Goal: Task Accomplishment & Management: Manage account settings

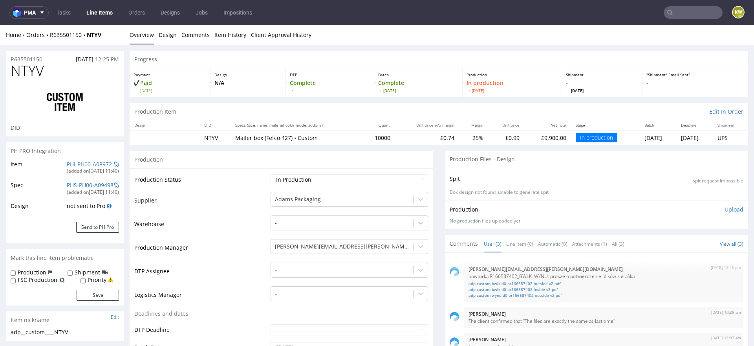
scroll to position [132, 0]
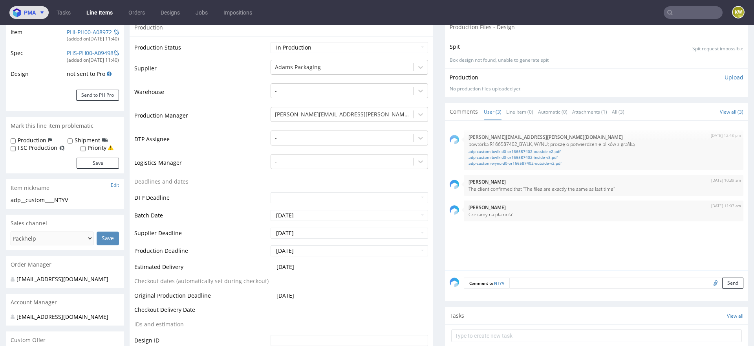
click at [39, 11] on icon at bounding box center [42, 12] width 6 height 6
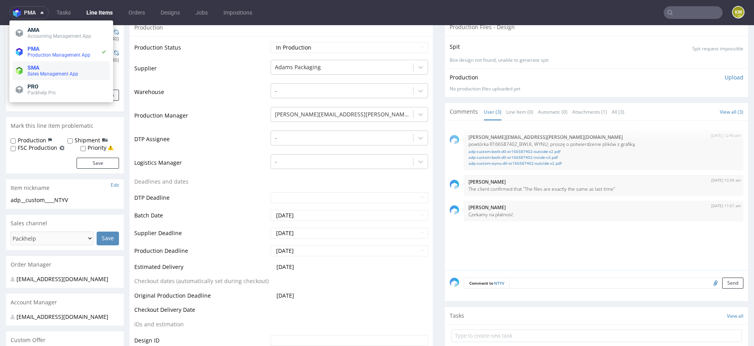
click at [37, 69] on span "SMA" at bounding box center [33, 67] width 12 height 6
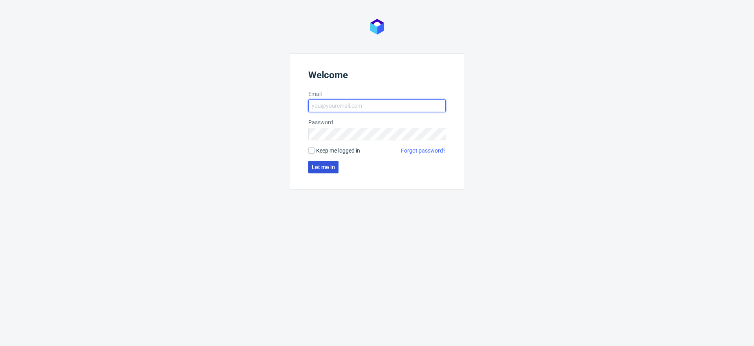
type input "[EMAIL_ADDRESS][DOMAIN_NAME]"
click at [316, 169] on span "Let me in" at bounding box center [323, 166] width 23 height 5
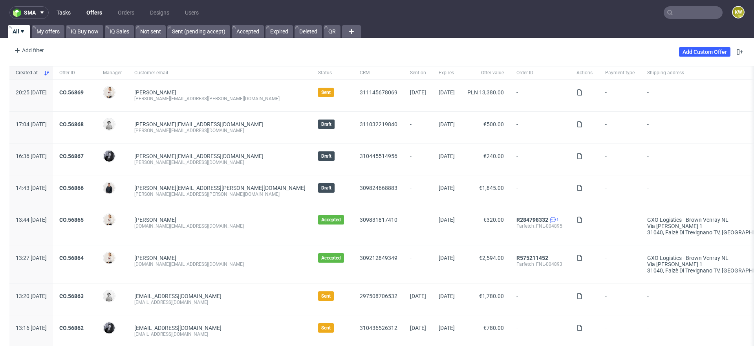
click at [66, 17] on link "Tasks" at bounding box center [64, 12] width 24 height 13
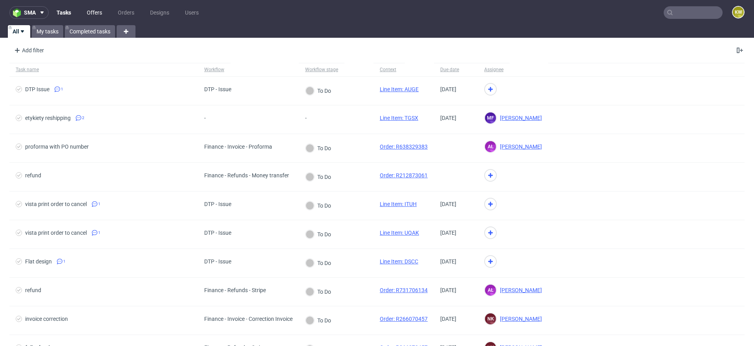
click at [92, 14] on link "Offers" at bounding box center [94, 12] width 25 height 13
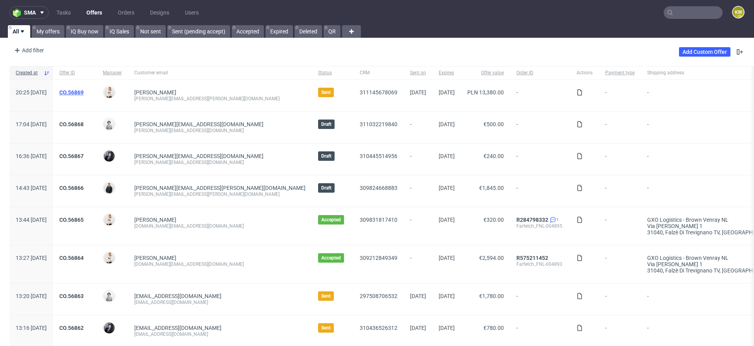
click at [84, 93] on link "CO.56869" at bounding box center [71, 92] width 24 height 6
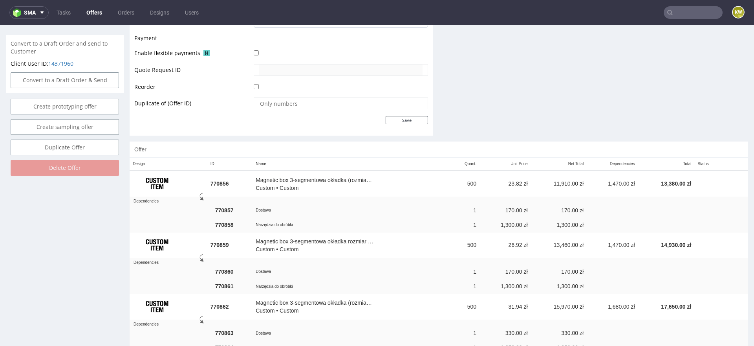
scroll to position [371, 0]
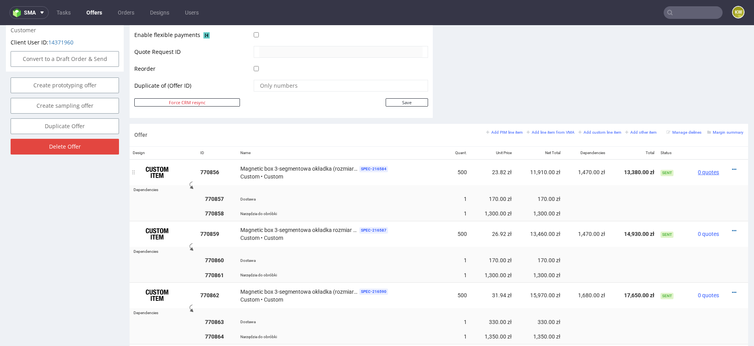
click at [707, 171] on span "0 quotes" at bounding box center [708, 172] width 21 height 6
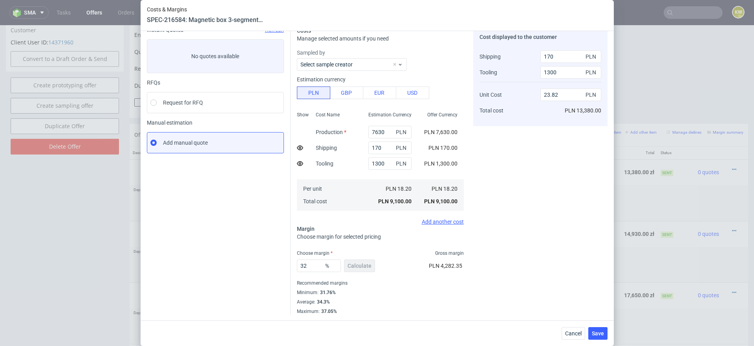
scroll to position [26, 0]
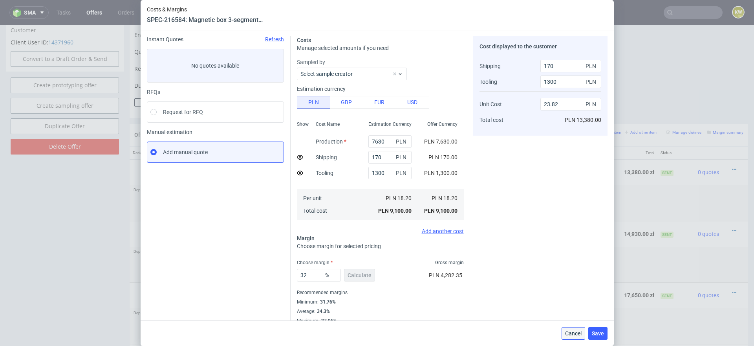
click at [568, 329] on button "Cancel" at bounding box center [574, 333] width 24 height 13
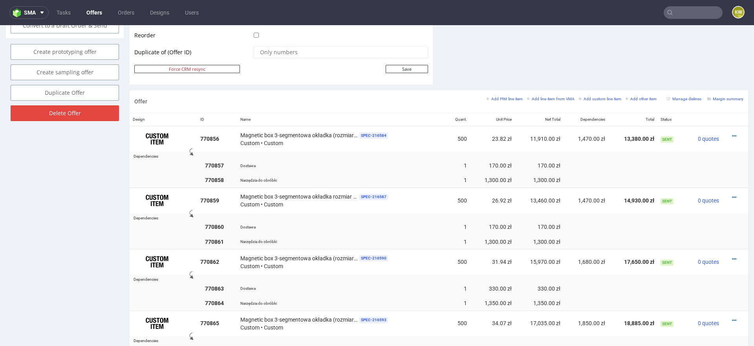
scroll to position [408, 0]
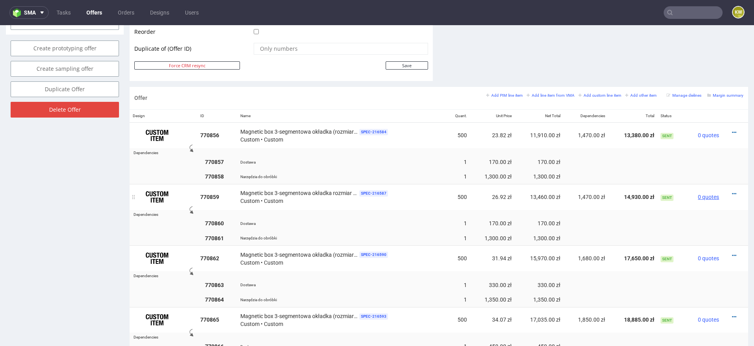
click at [707, 197] on span "0 quotes" at bounding box center [708, 197] width 21 height 6
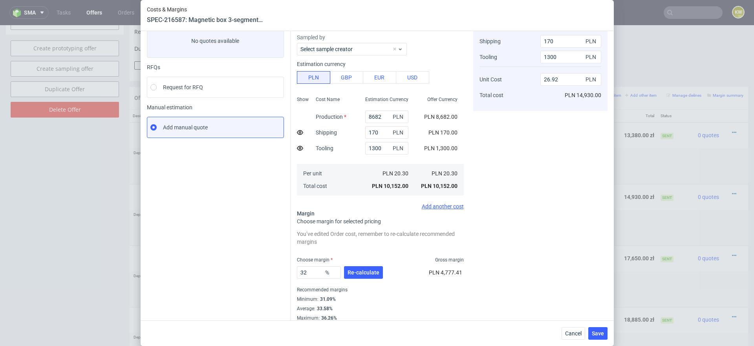
scroll to position [58, 0]
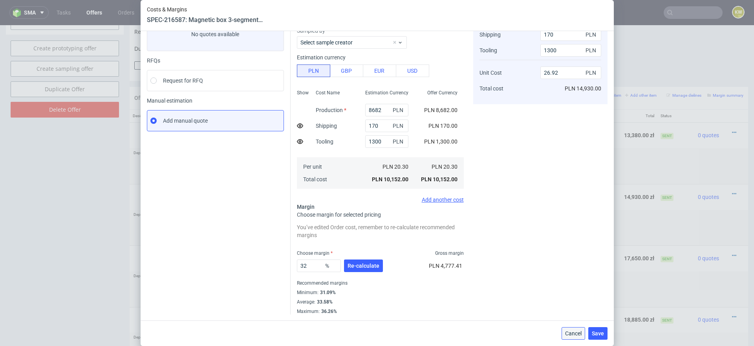
click at [568, 330] on span "Cancel" at bounding box center [573, 332] width 16 height 5
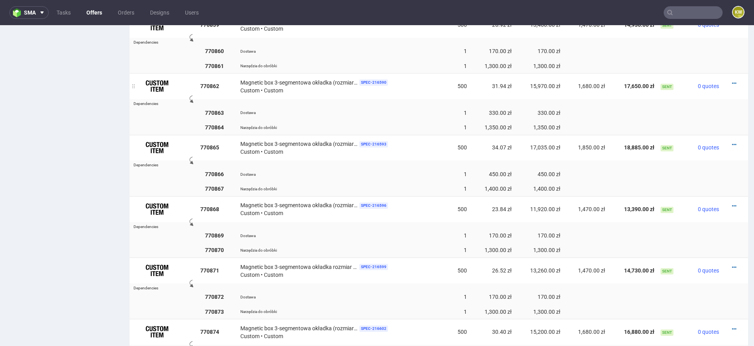
scroll to position [586, 0]
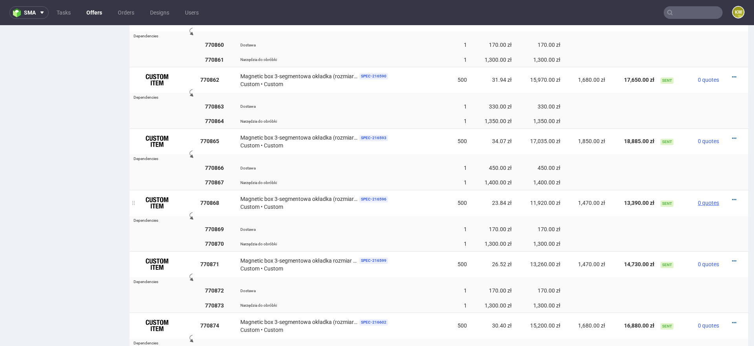
click at [698, 201] on span "0 quotes" at bounding box center [708, 203] width 21 height 6
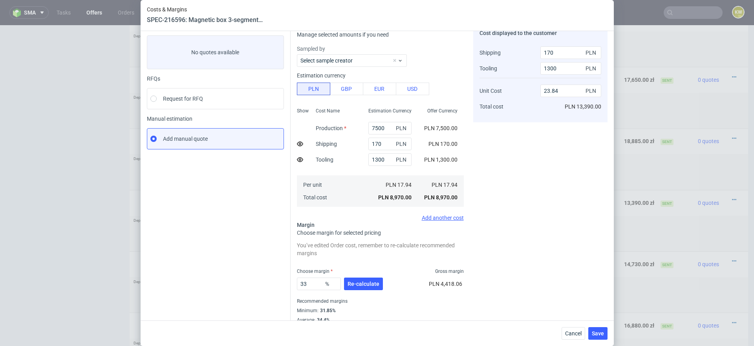
scroll to position [52, 0]
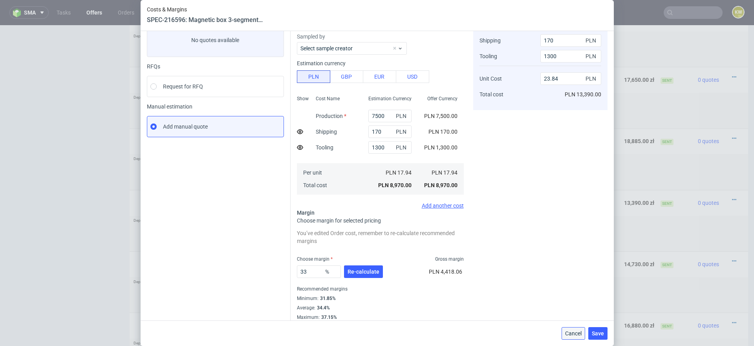
click at [571, 330] on span "Cancel" at bounding box center [573, 332] width 16 height 5
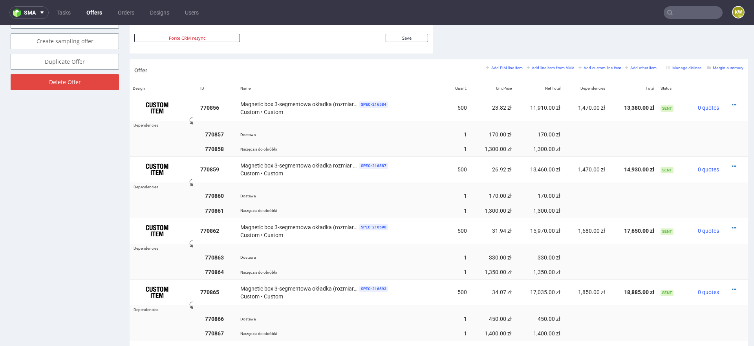
scroll to position [436, 0]
click at [698, 104] on span "0 quotes" at bounding box center [708, 107] width 21 height 6
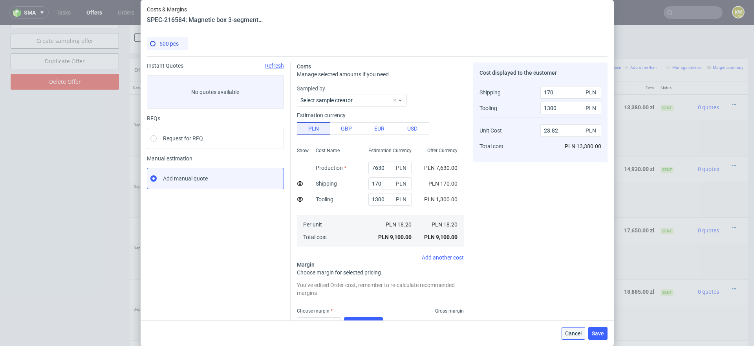
click at [569, 334] on span "Cancel" at bounding box center [573, 332] width 16 height 5
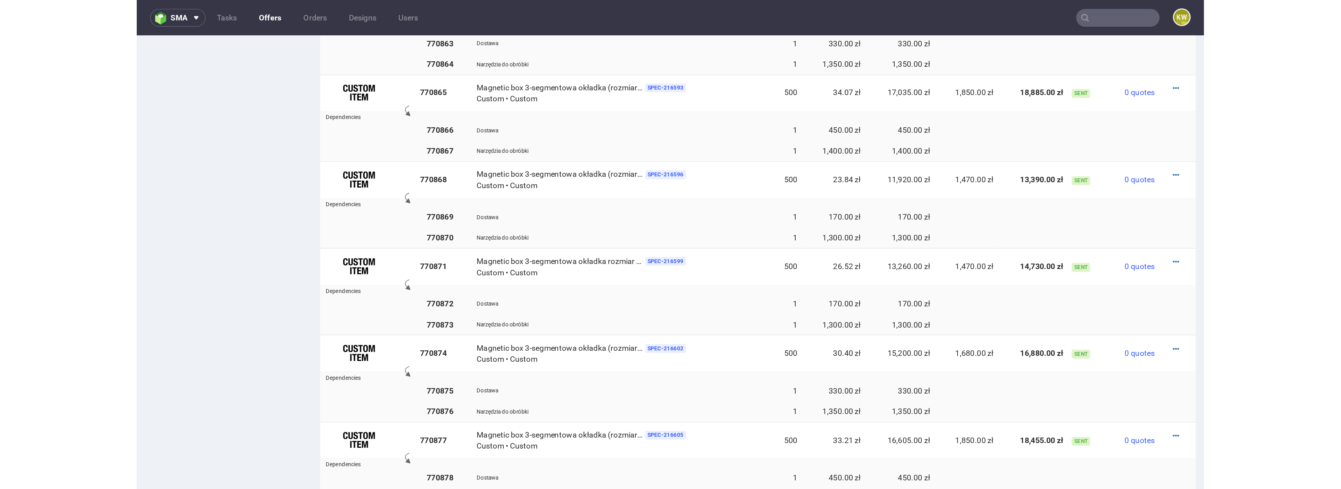
scroll to position [663, 0]
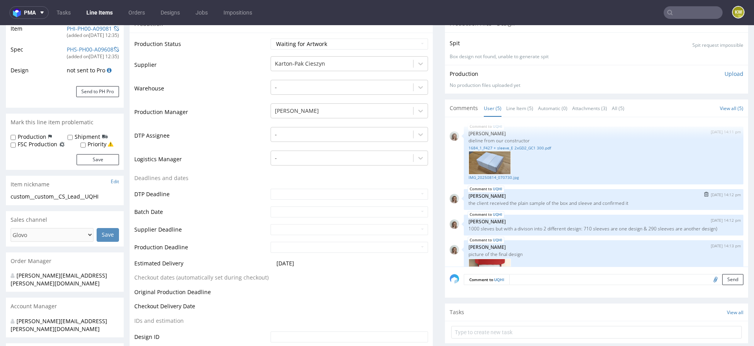
scroll to position [158, 0]
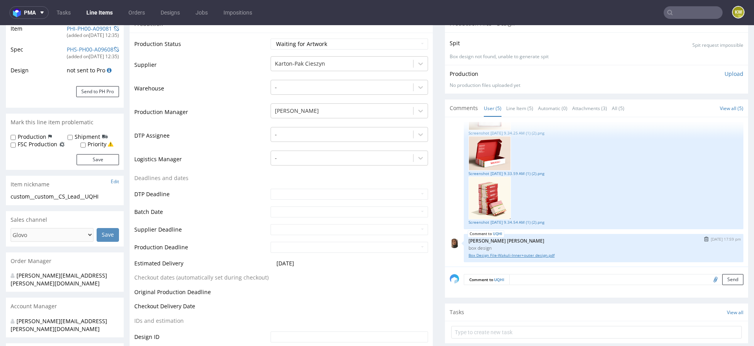
click at [505, 255] on link "Box Design File-Wakuli-Inner+outer design.pdf" at bounding box center [604, 255] width 270 height 6
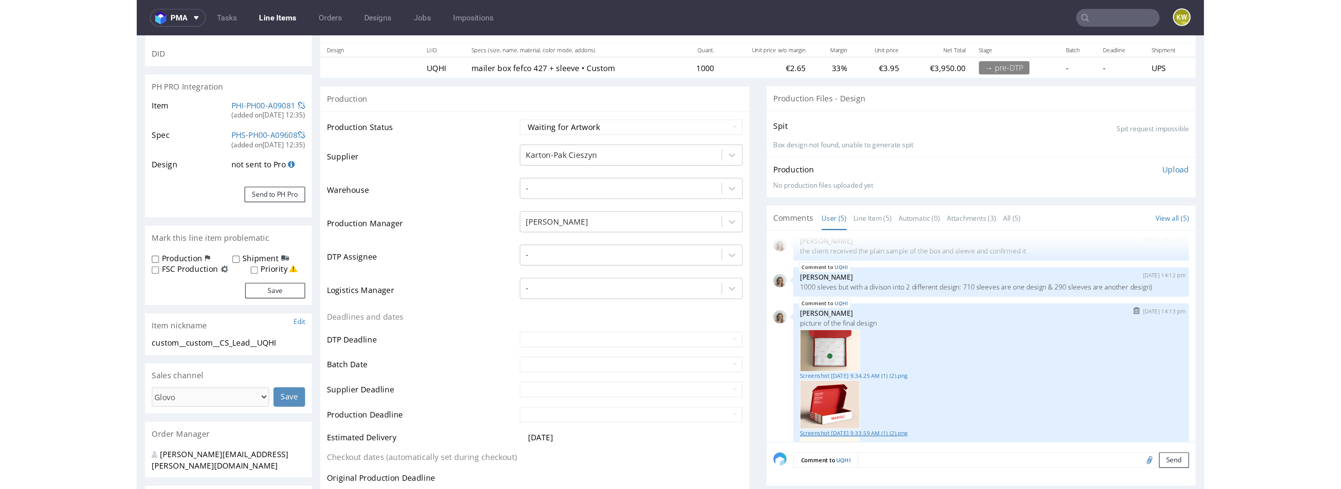
scroll to position [0, 0]
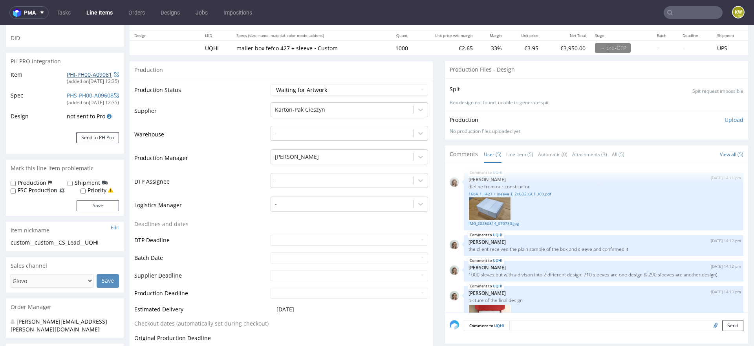
click at [83, 74] on link "PHI-PH00-A09081" at bounding box center [89, 74] width 45 height 7
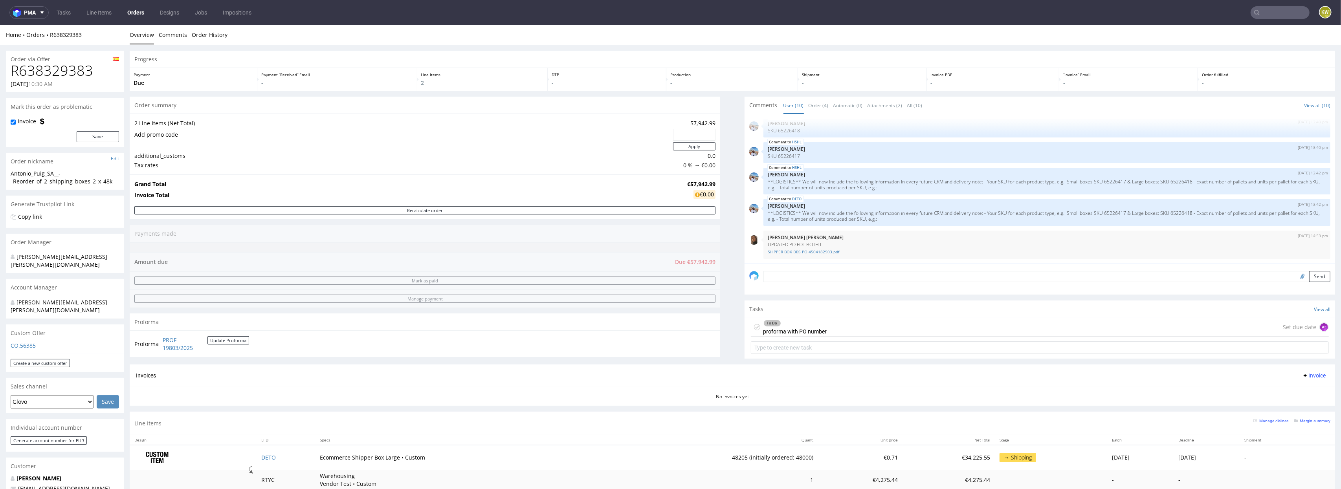
scroll to position [142, 0]
click at [754, 16] on input "text" at bounding box center [1279, 12] width 59 height 13
paste input "NOZM"
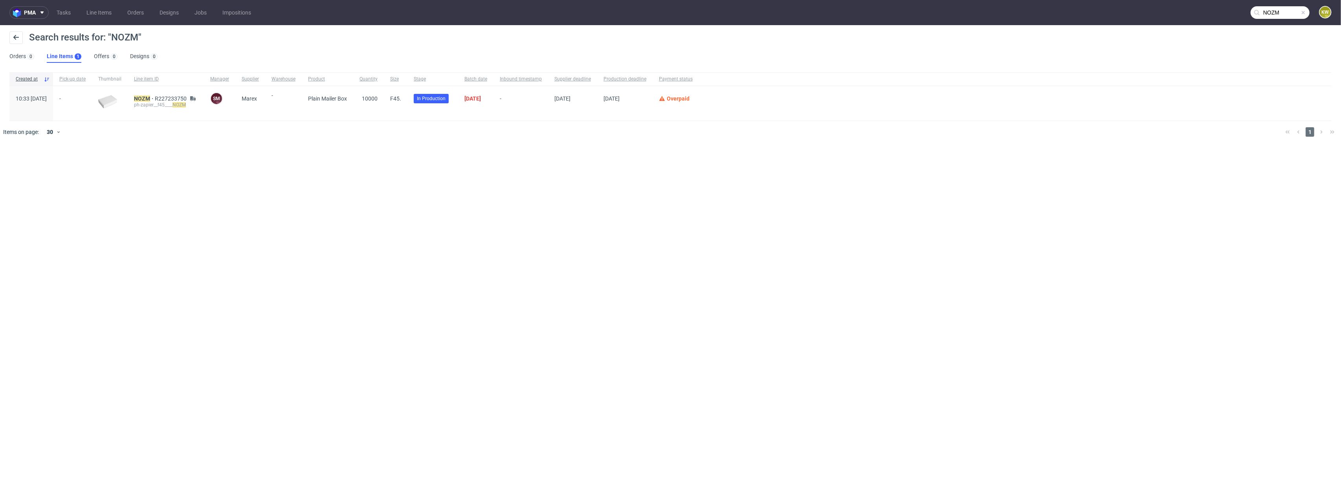
click at [754, 15] on input "NOZM" at bounding box center [1279, 12] width 59 height 13
paste input "IVNK"
type input "IVNK"
click at [147, 100] on mark "IVNK" at bounding box center [140, 98] width 13 height 6
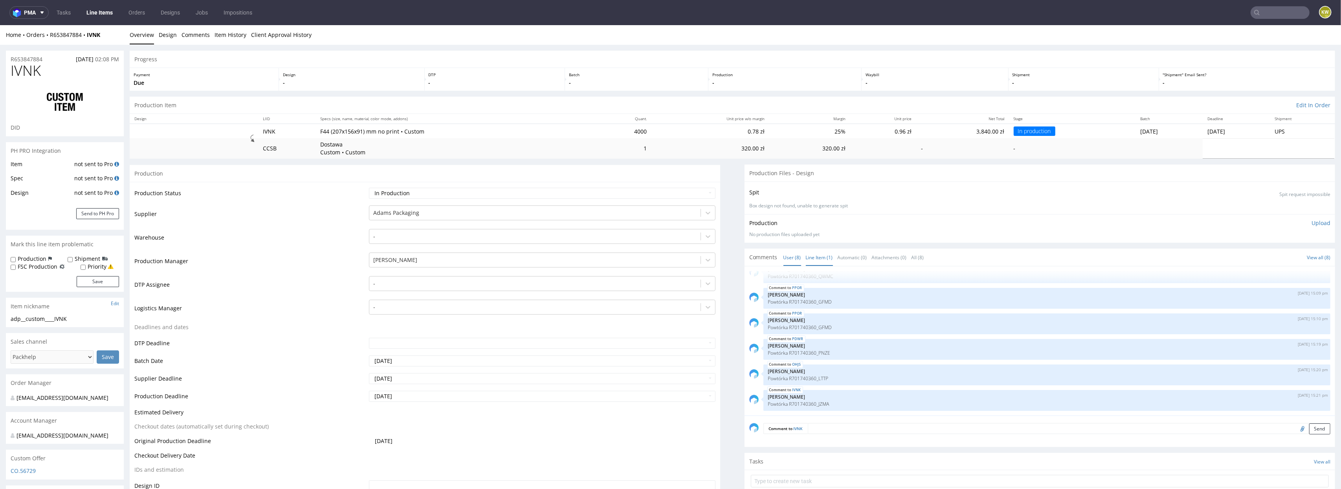
click at [754, 258] on link "Line Item (1)" at bounding box center [819, 257] width 27 height 17
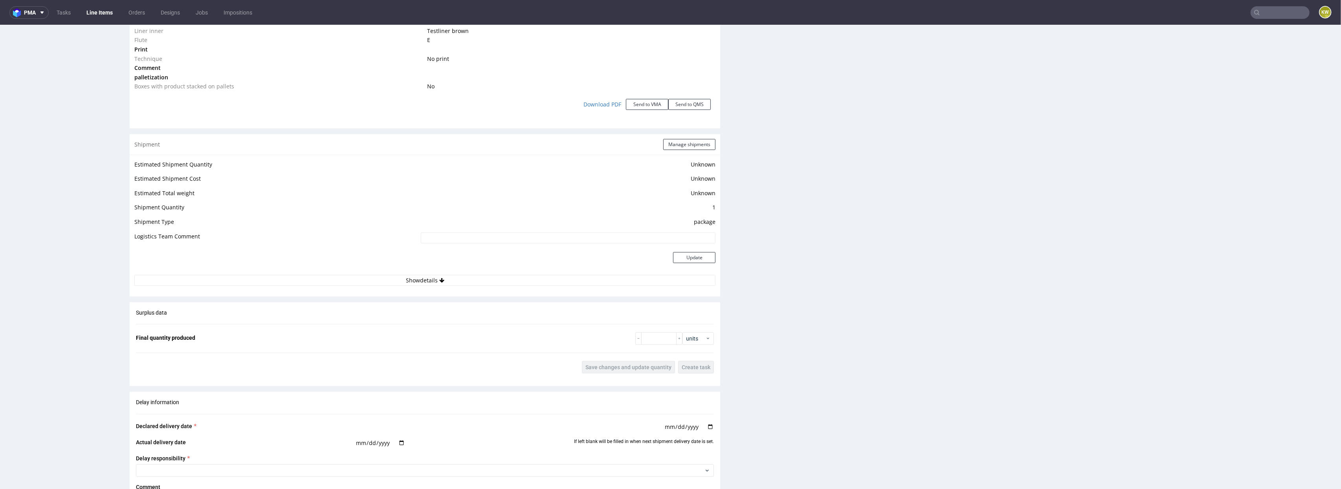
scroll to position [1299, 0]
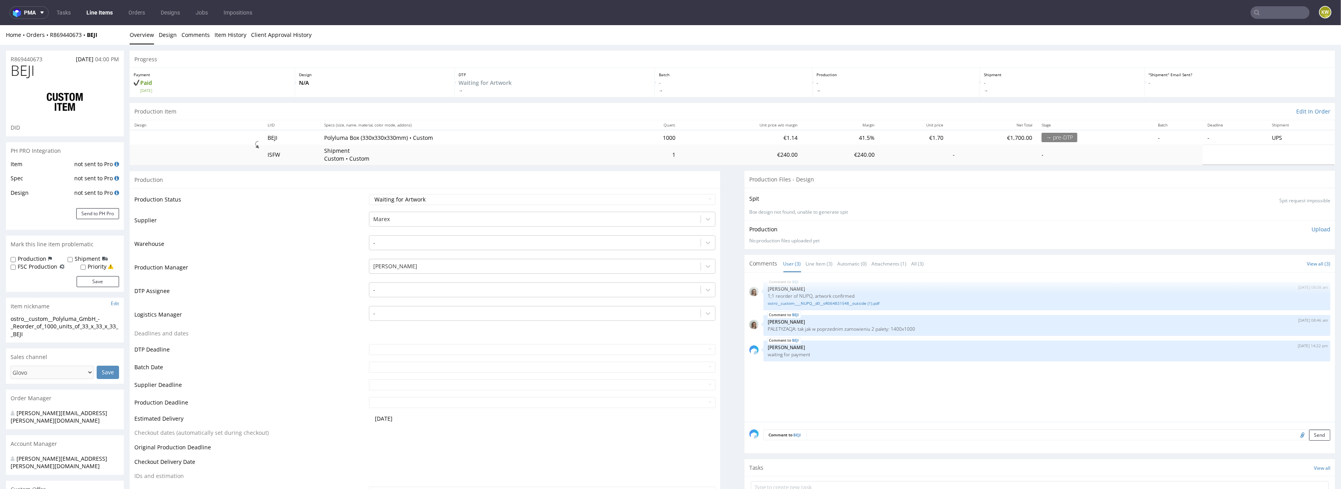
click at [761, 370] on div "BEJI [DATE] 08:08 am [PERSON_NAME] 1;1 reorder of NUPQ, artwork confirmed ostro…" at bounding box center [1042, 349] width 586 height 145
click at [802, 295] on p "1;1 reorder of NUPQ, artwork confirmed" at bounding box center [1046, 296] width 557 height 6
click at [802, 296] on p "1;1 reorder of NUPQ, artwork confirmed" at bounding box center [1046, 296] width 557 height 6
copy p "NUPQ"
click at [830, 303] on link "ostro__custom____NUPQ__d0__oR064831548__outside (1).pdf" at bounding box center [1046, 304] width 557 height 6
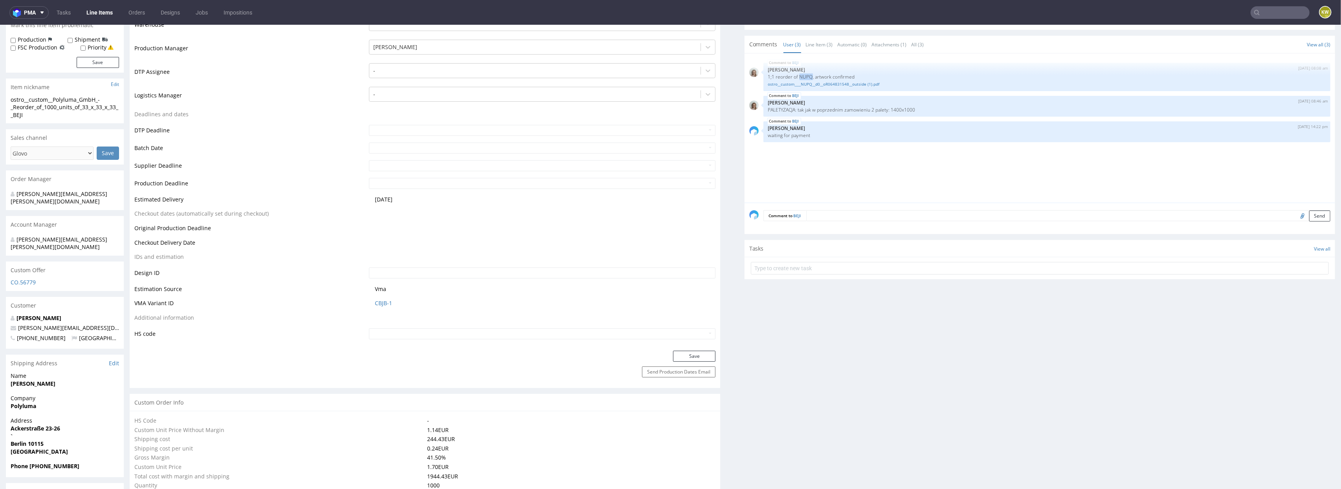
scroll to position [237, 0]
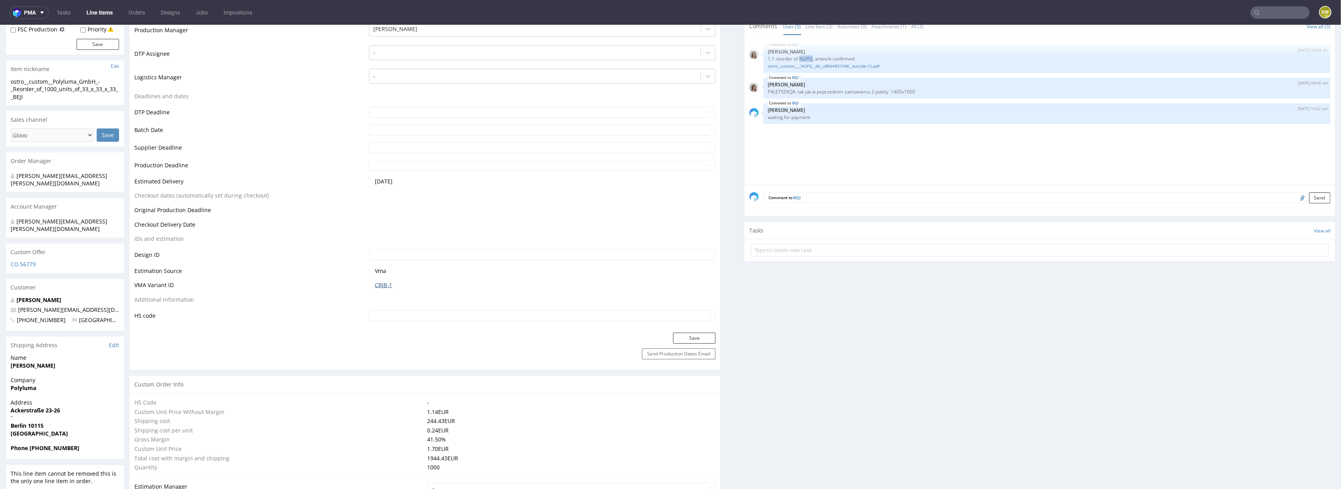
click at [376, 288] on link "CBJB-1" at bounding box center [383, 285] width 17 height 8
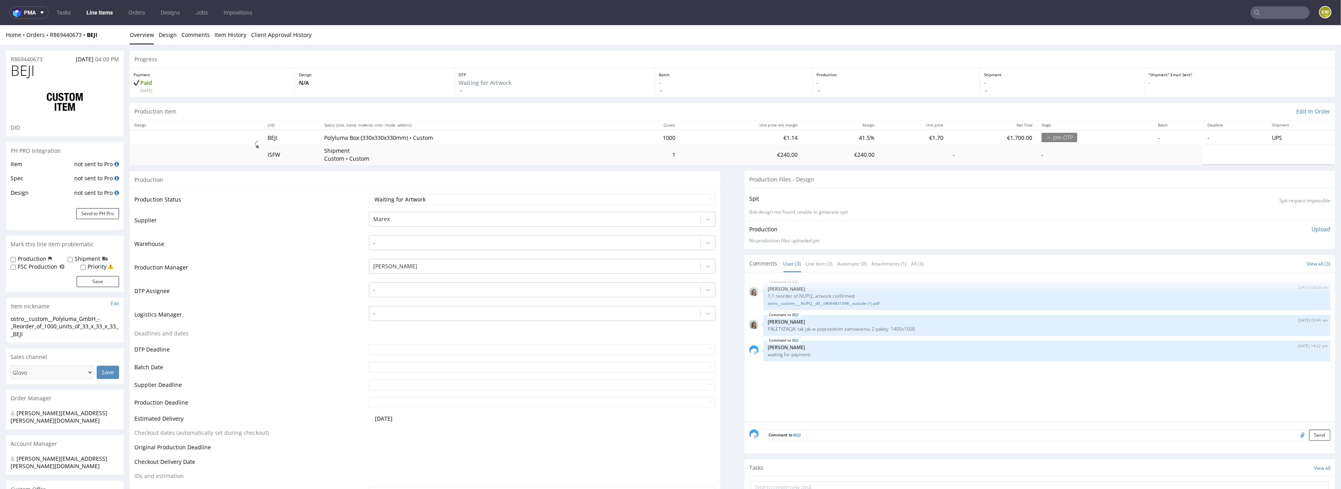
click at [16, 68] on span "BEJI" at bounding box center [23, 71] width 24 height 16
copy span "BEJI"
click at [801, 295] on p "1;1 reorder of NUPQ, artwork confirmed" at bounding box center [1046, 296] width 557 height 6
click at [801, 296] on p "1;1 reorder of NUPQ, artwork confirmed" at bounding box center [1046, 296] width 557 height 6
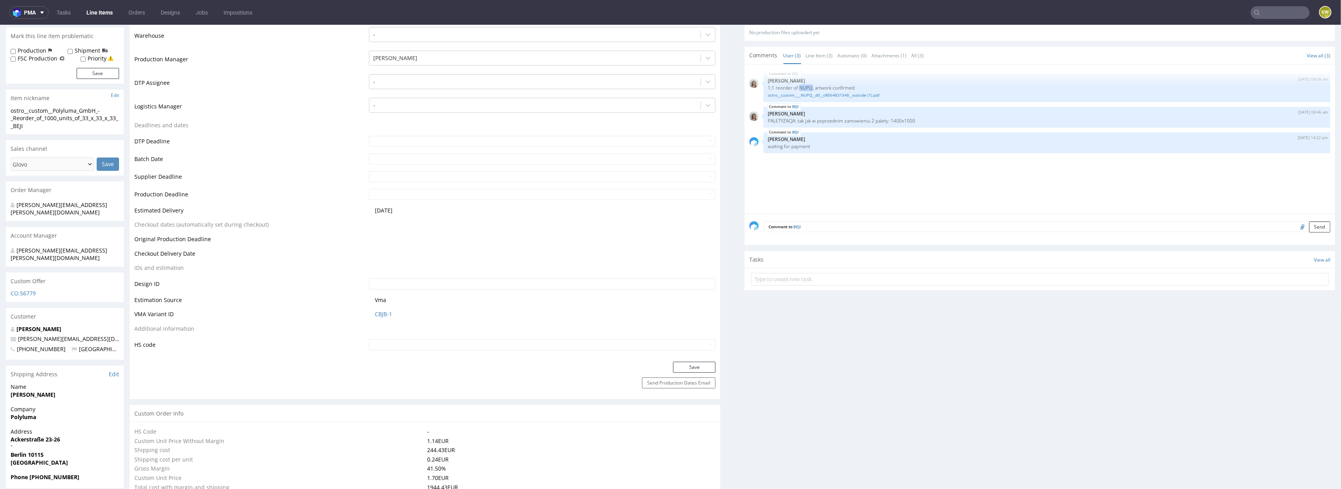
scroll to position [210, 0]
click at [800, 86] on p "1;1 reorder of NUPQ, artwork confirmed" at bounding box center [1046, 86] width 557 height 6
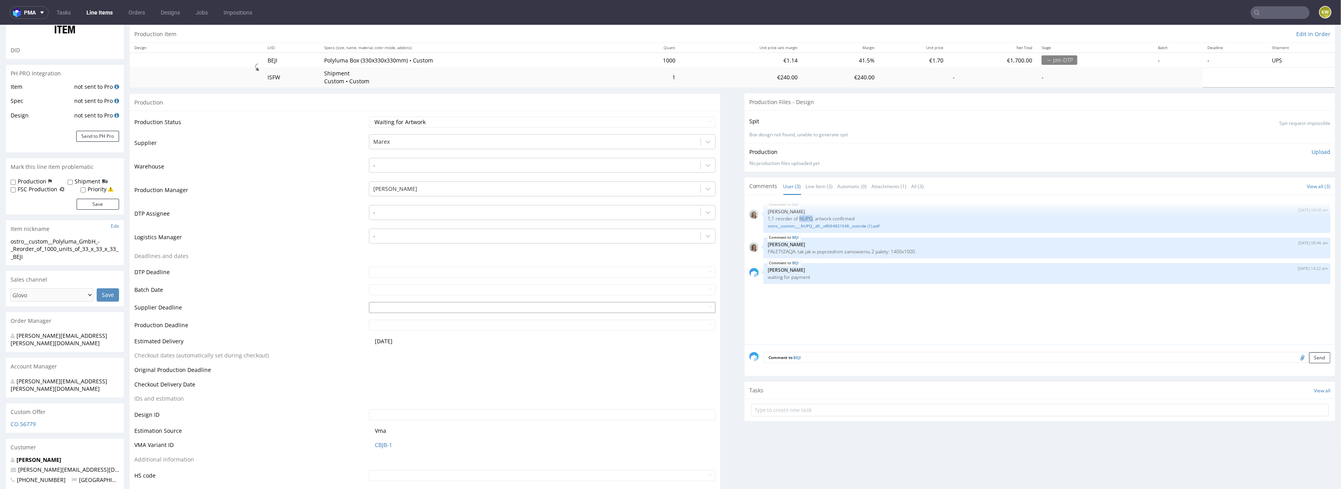
scroll to position [0, 0]
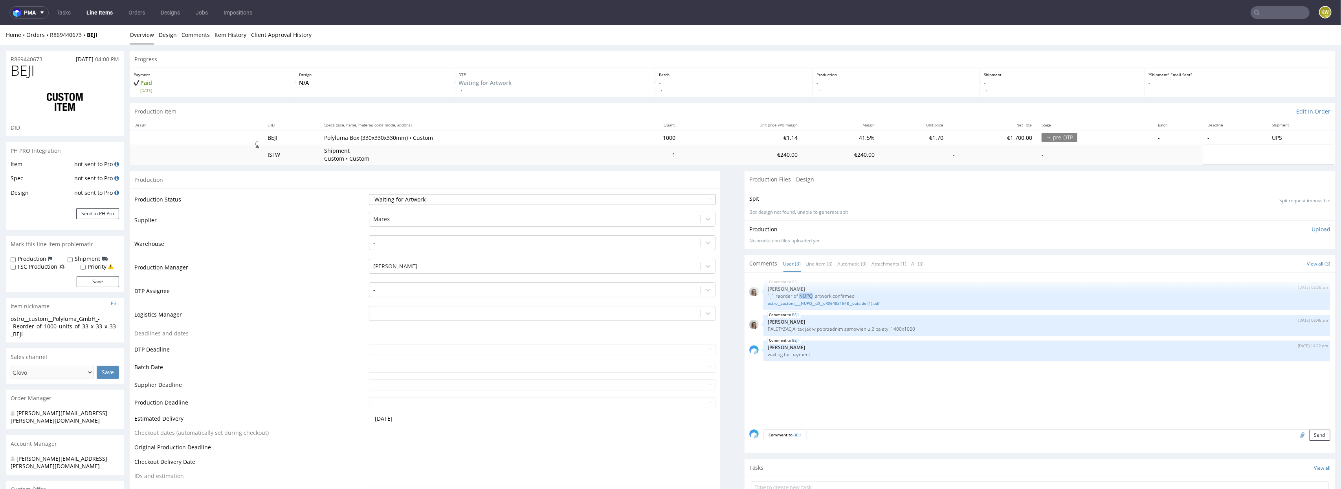
click at [420, 199] on select "Waiting for Artwork Waiting for Diecut Waiting for Mockup Waiting for DTP Waiti…" at bounding box center [542, 199] width 347 height 11
select select "production_in_process"
click at [369, 194] on select "Waiting for Artwork Waiting for Diecut Waiting for Mockup Waiting for DTP Waiti…" at bounding box center [542, 199] width 347 height 11
click at [370, 370] on input "text" at bounding box center [542, 367] width 347 height 11
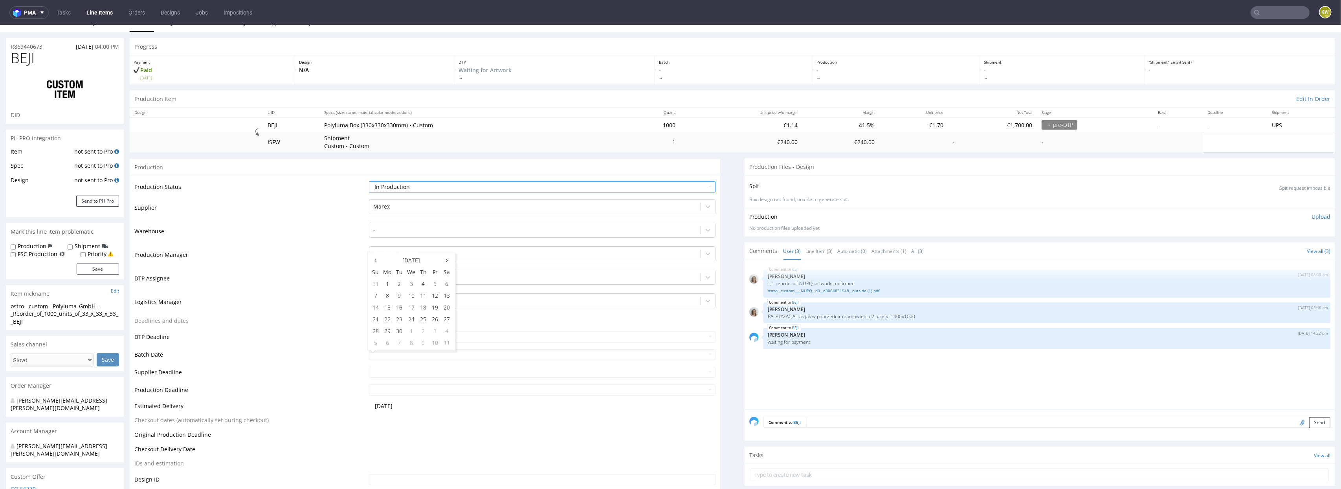
scroll to position [21, 0]
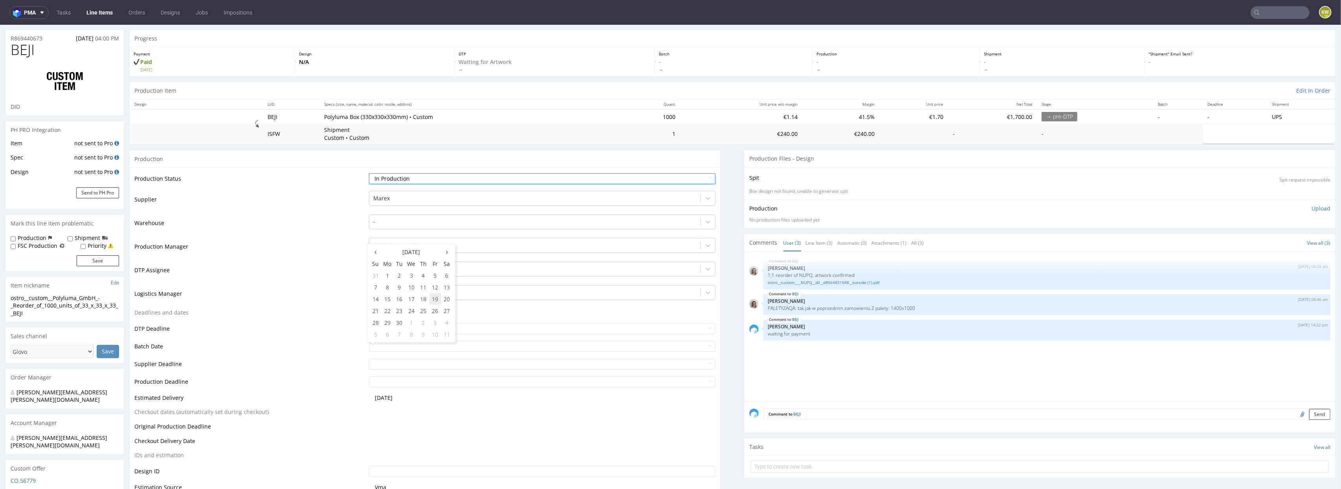
click at [436, 300] on td "19" at bounding box center [435, 299] width 12 height 12
type input "[DATE]"
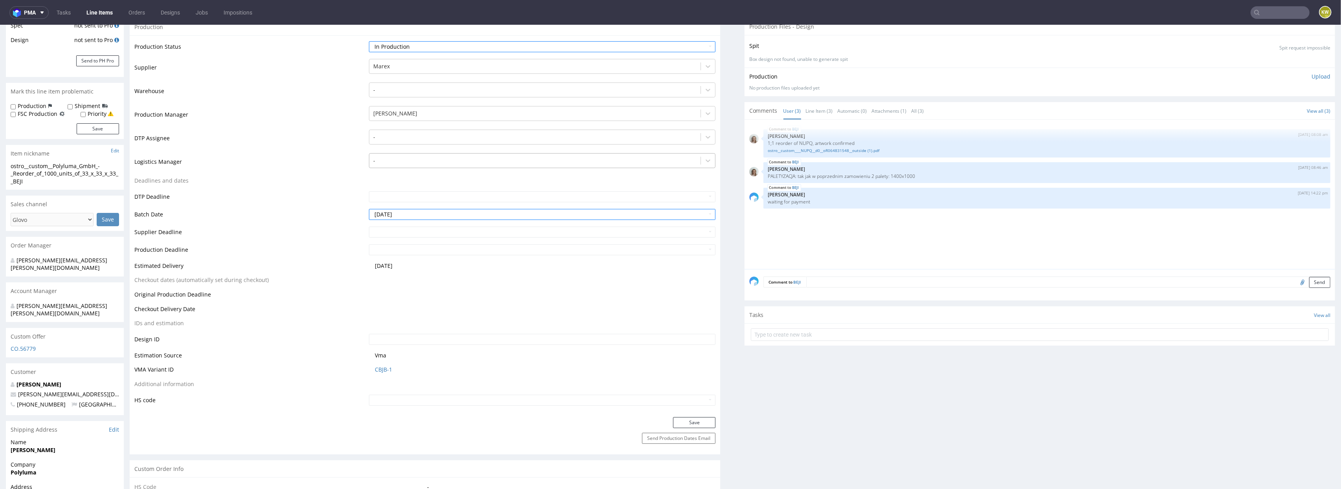
scroll to position [197, 0]
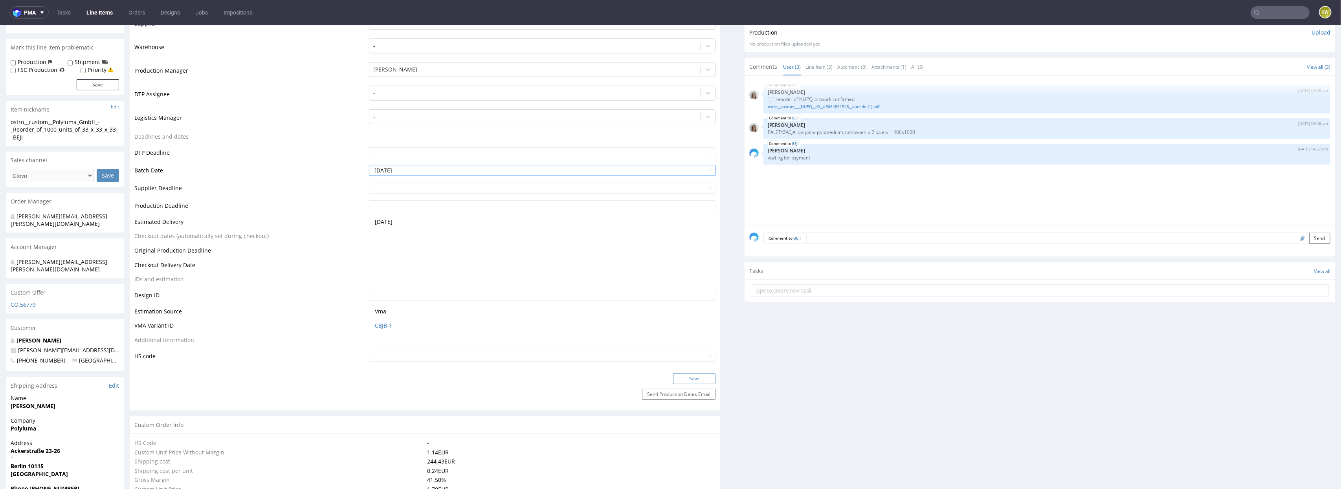
click at [678, 377] on button "Save" at bounding box center [694, 378] width 42 height 11
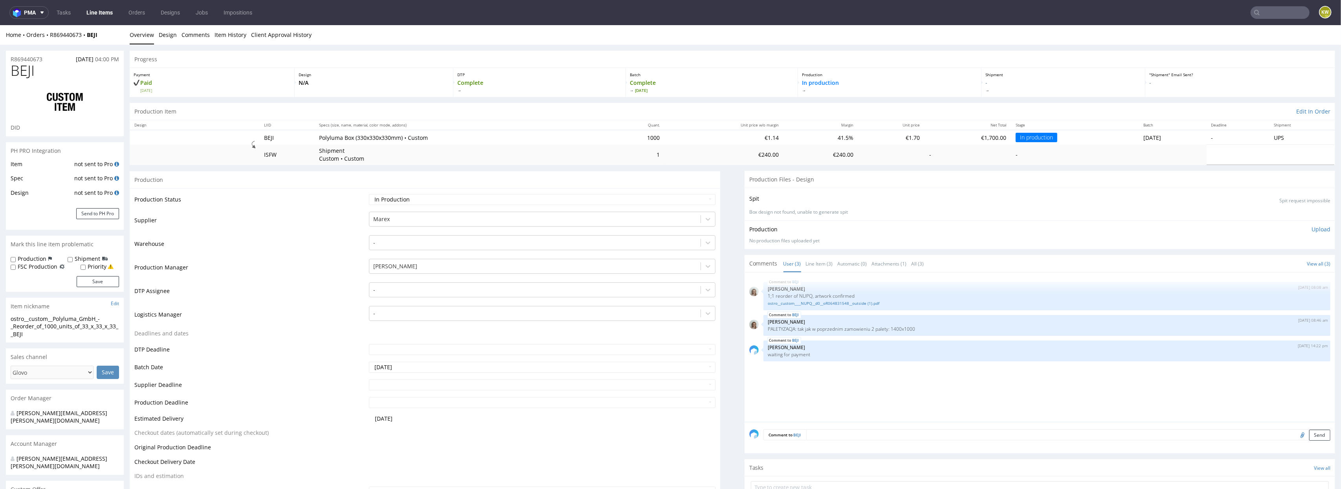
scroll to position [263, 0]
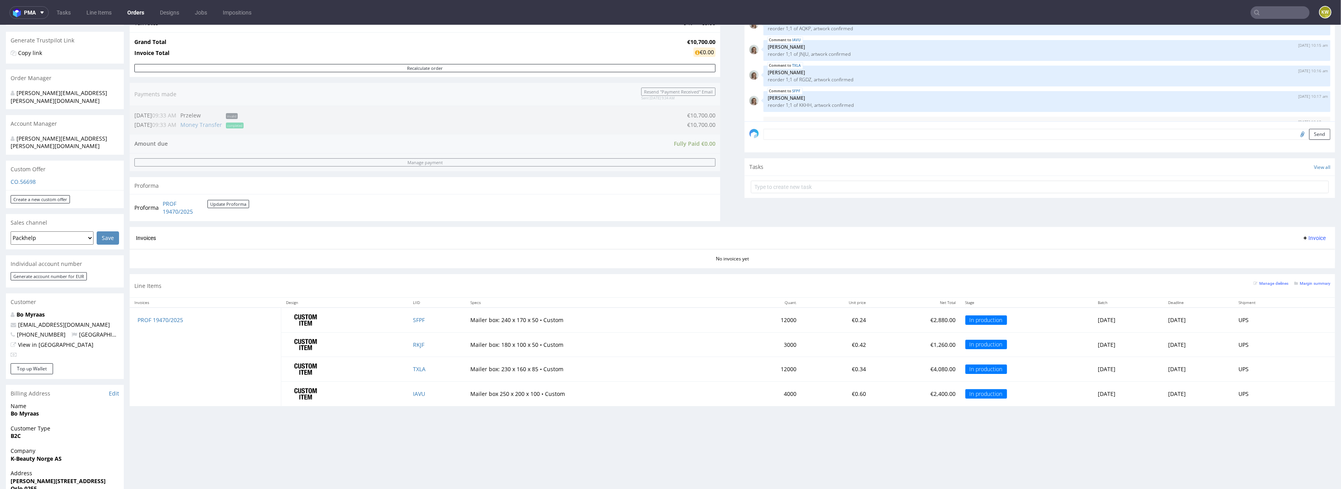
scroll to position [149, 0]
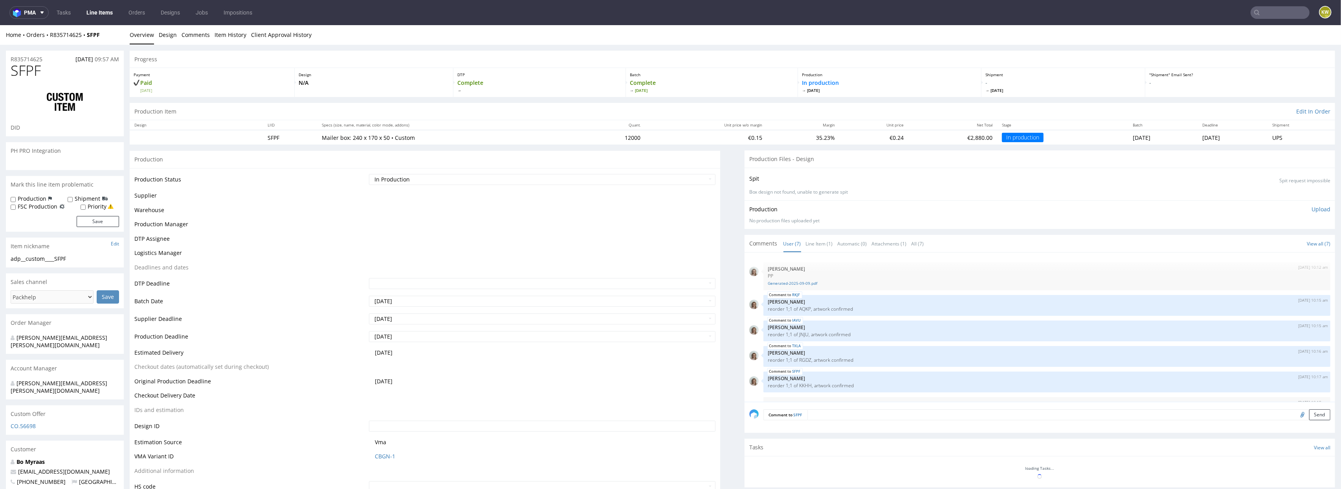
scroll to position [46, 0]
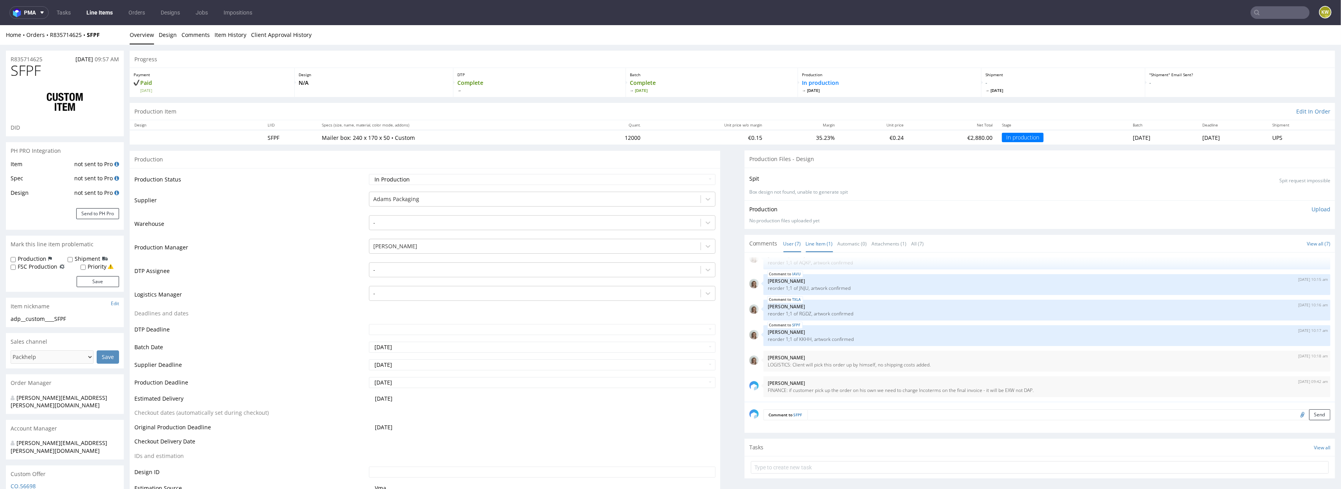
click at [819, 247] on link "Line Item (1)" at bounding box center [819, 243] width 27 height 17
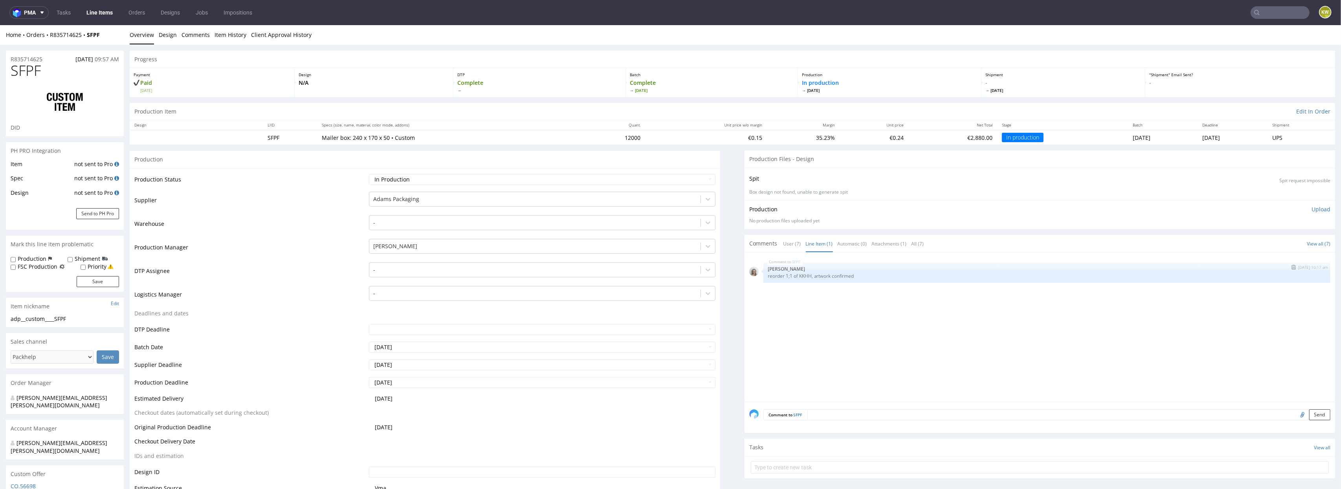
click at [798, 277] on p "reorder 1;1 of KKHH, artwork confirmed" at bounding box center [1046, 276] width 557 height 6
copy p "KKHH"
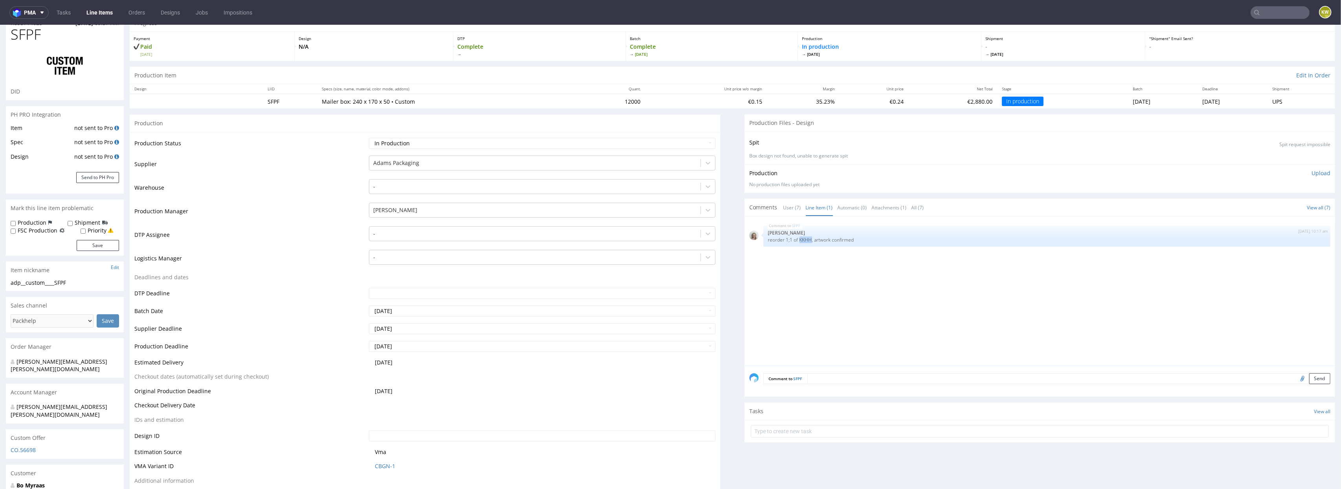
scroll to position [0, 0]
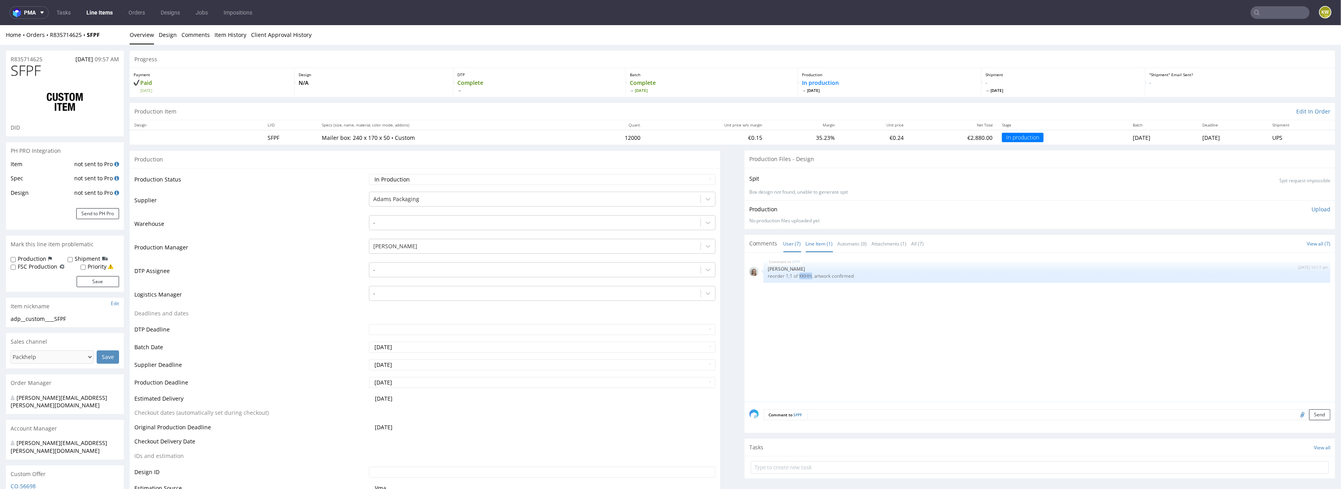
click at [788, 242] on link "User (7)" at bounding box center [792, 243] width 18 height 17
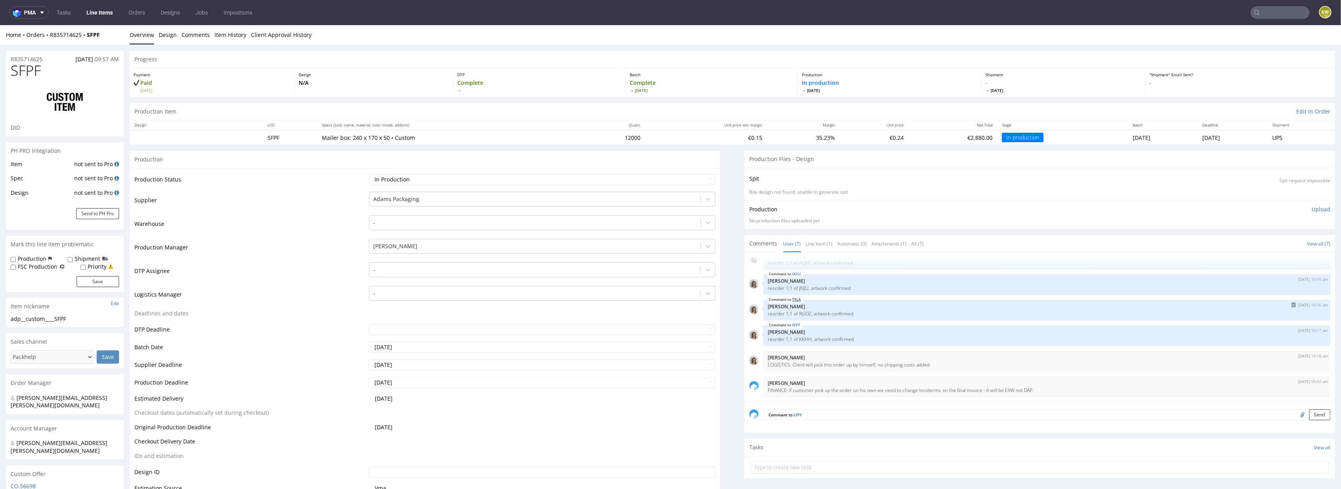
click at [795, 298] on link "TXLA" at bounding box center [796, 300] width 9 height 6
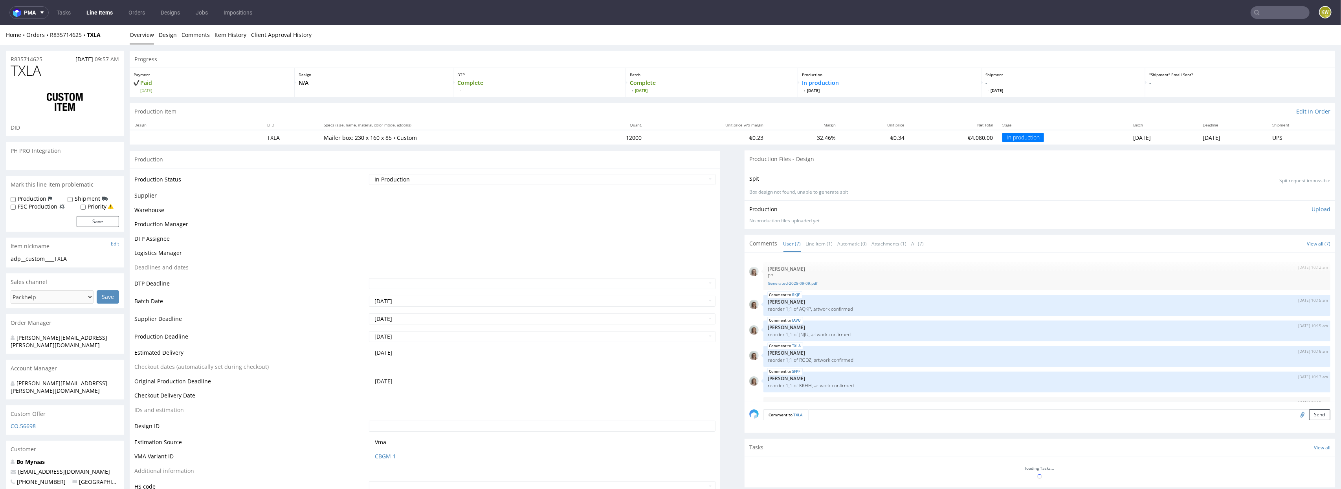
scroll to position [46, 0]
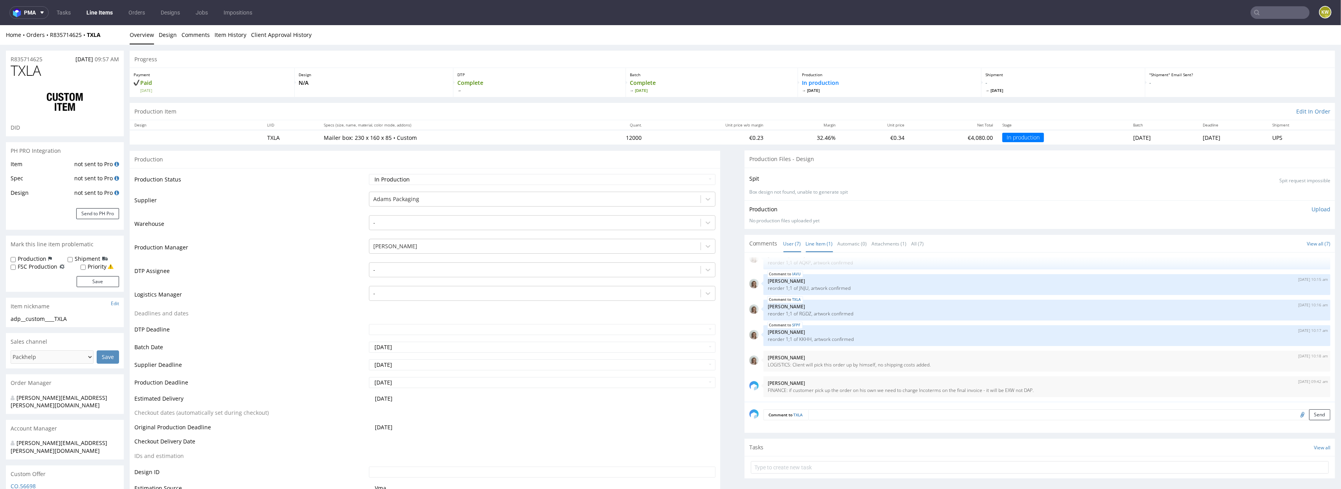
click at [822, 246] on link "Line Item (1)" at bounding box center [819, 243] width 27 height 17
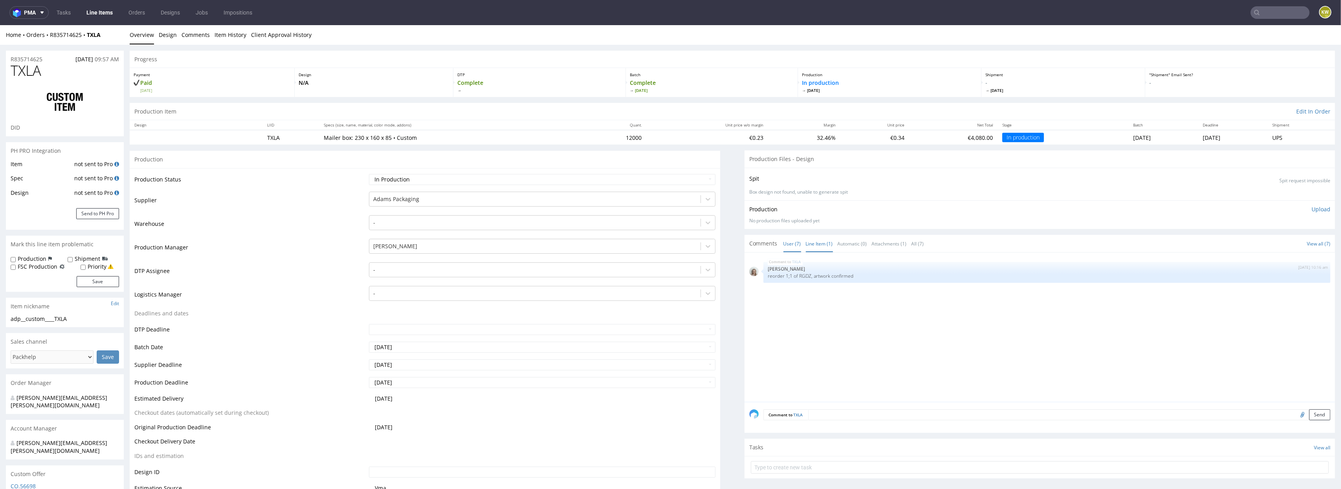
click at [783, 240] on link "User (7)" at bounding box center [792, 243] width 18 height 17
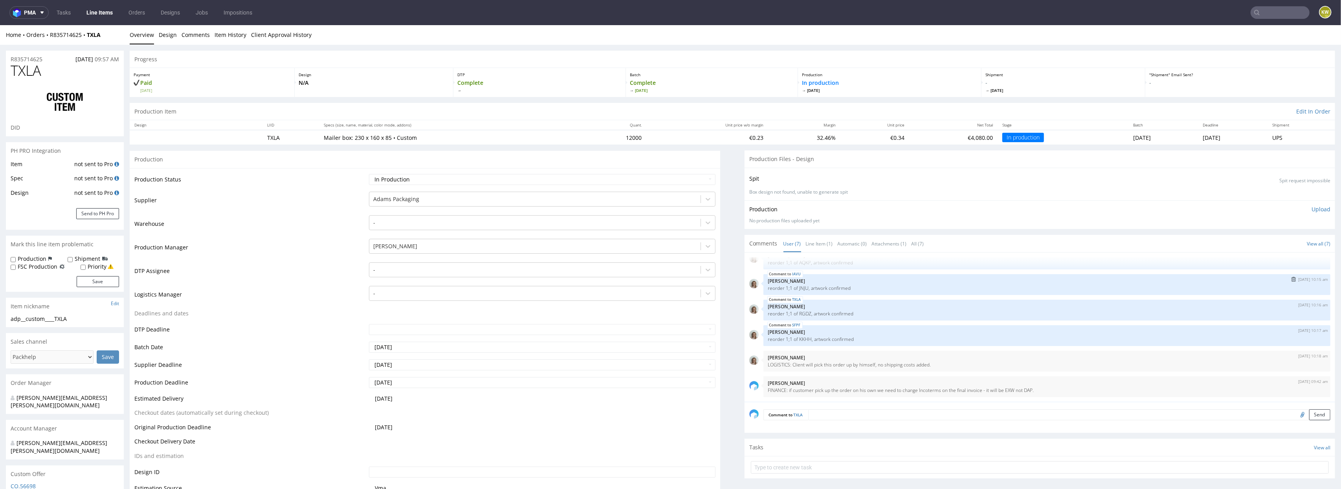
click at [798, 288] on p "reorder 1;1 of JNJU, artwork confirmed" at bounding box center [1046, 288] width 557 height 6
copy p "JNJU"
click at [794, 275] on link "IAVU" at bounding box center [796, 274] width 9 height 6
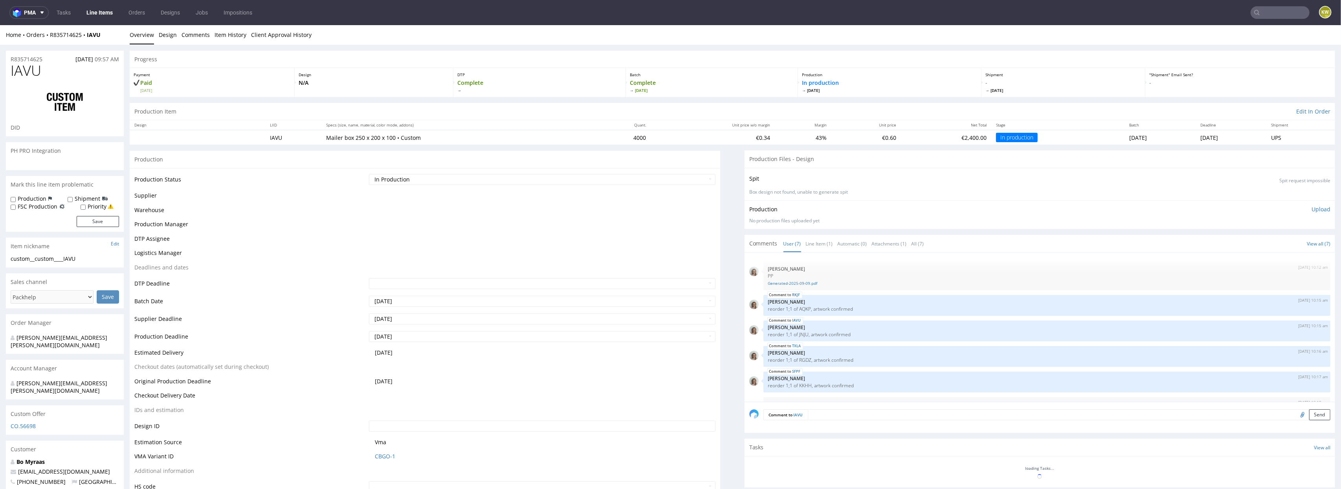
scroll to position [46, 0]
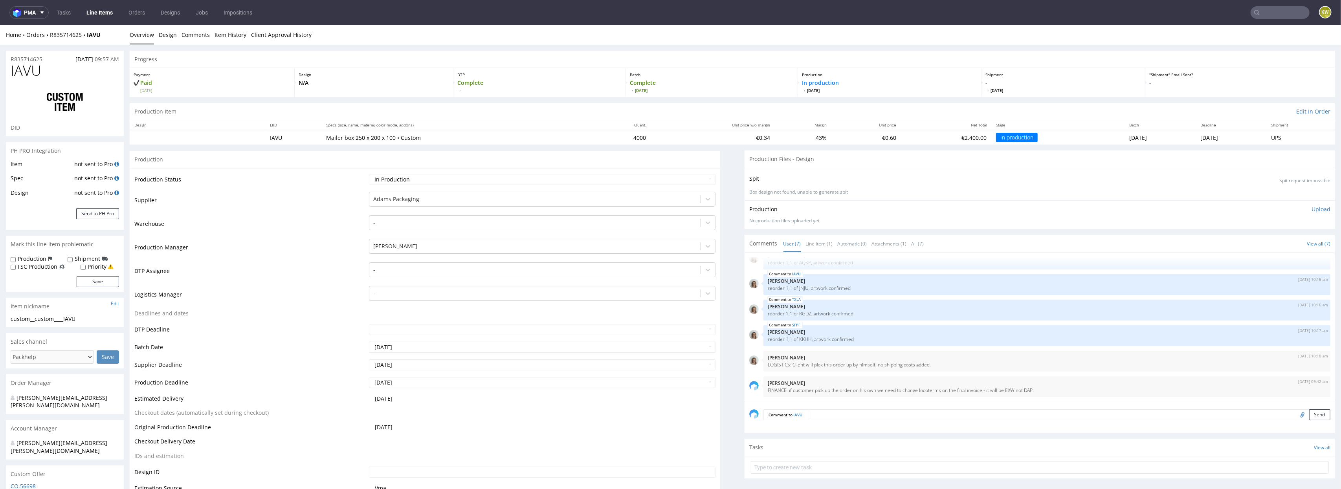
select select "in_progress"
click at [812, 240] on link "Line Item (1)" at bounding box center [819, 243] width 27 height 17
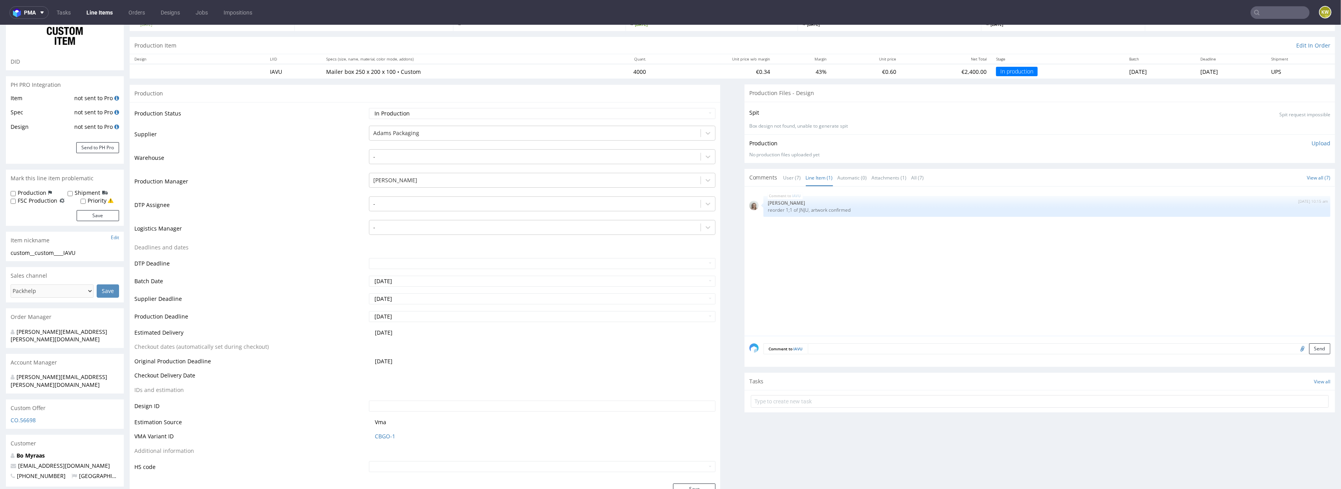
scroll to position [0, 0]
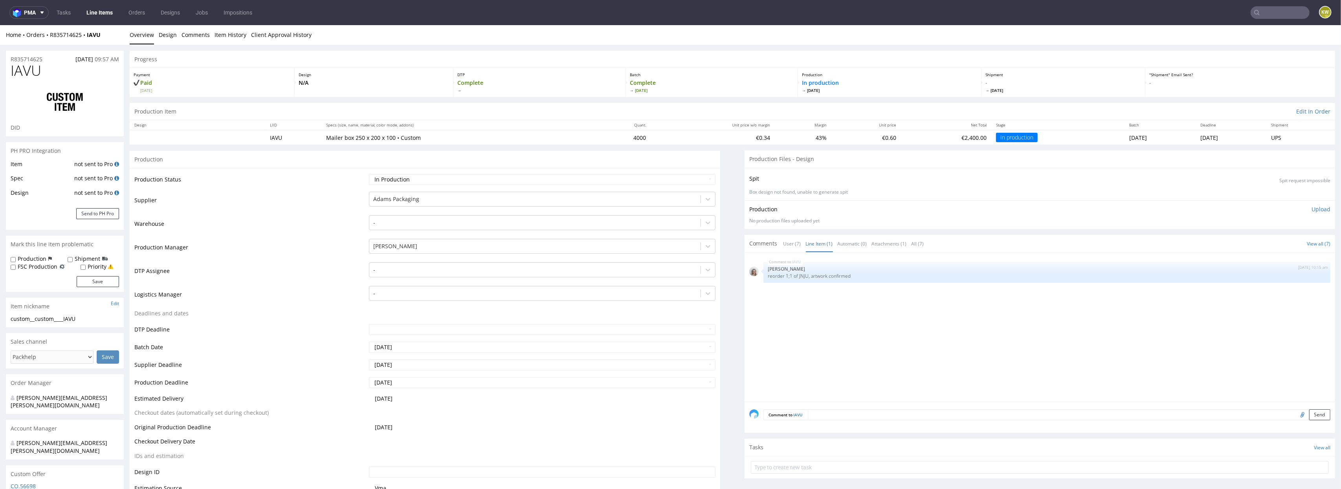
click at [1271, 4] on nav "pma Tasks Line Items Orders Designs Jobs Impositions KW" at bounding box center [670, 12] width 1341 height 25
click at [1267, 7] on input "text" at bounding box center [1232, 12] width 154 height 13
paste input "SXBE"
type input "SXBE"
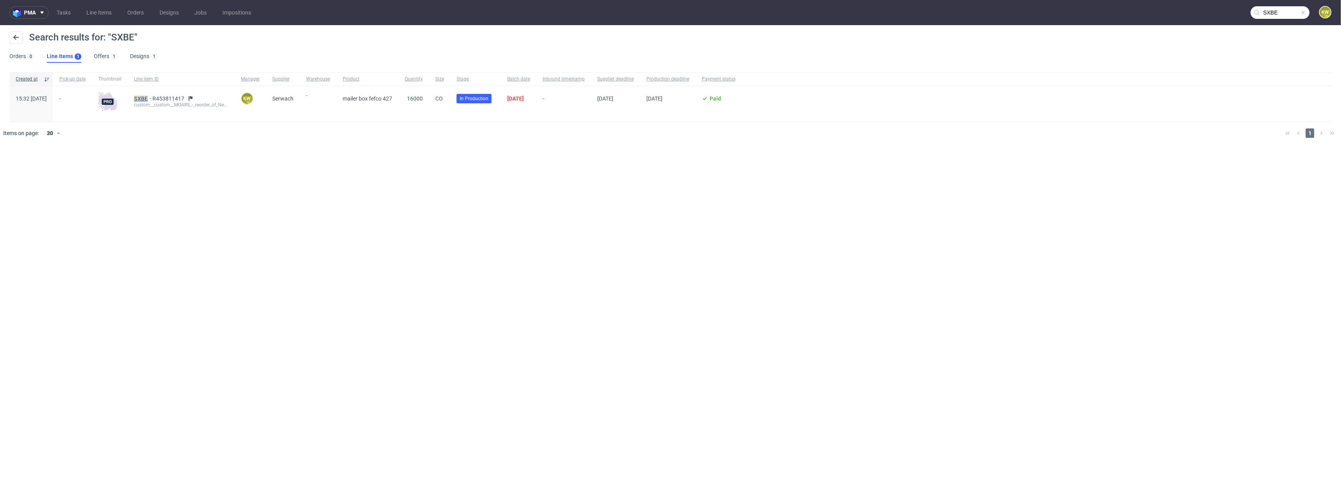
click at [148, 101] on mark "SXBE" at bounding box center [141, 98] width 14 height 6
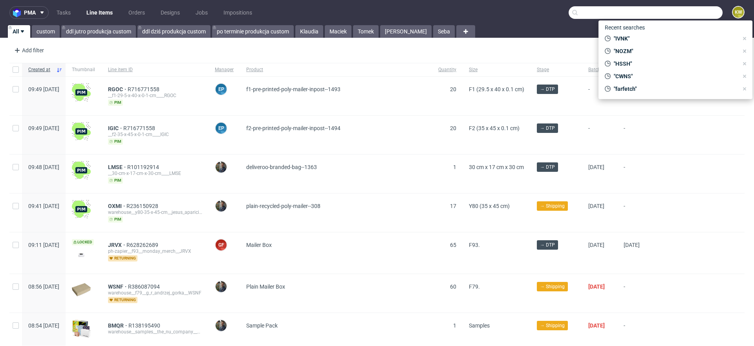
click at [683, 18] on input "text" at bounding box center [646, 12] width 154 height 13
paste input "KKHH"
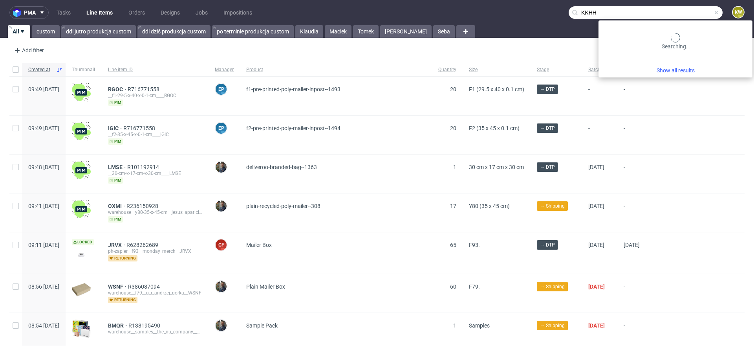
type input "KKHH"
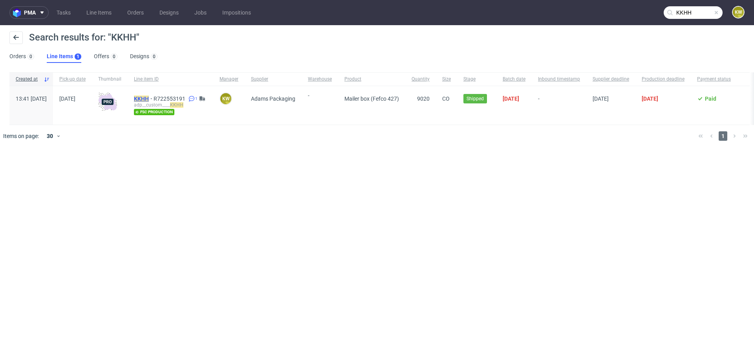
click at [149, 97] on mark "KKHH" at bounding box center [141, 98] width 15 height 6
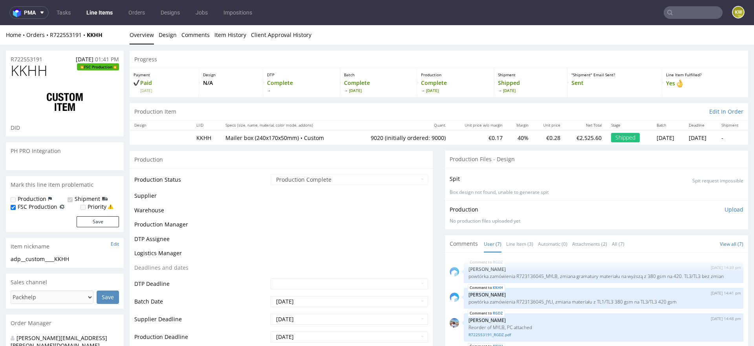
scroll to position [60, 0]
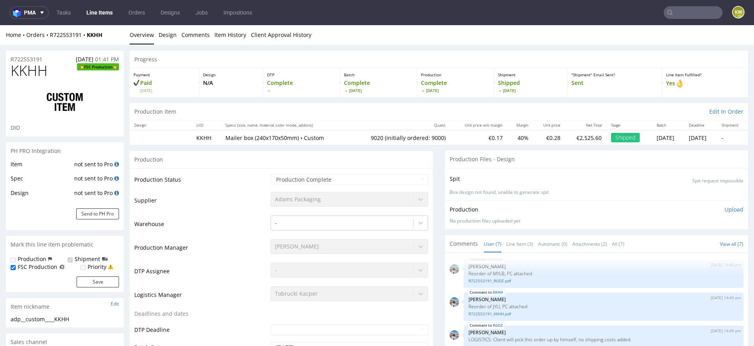
select select "in_progress"
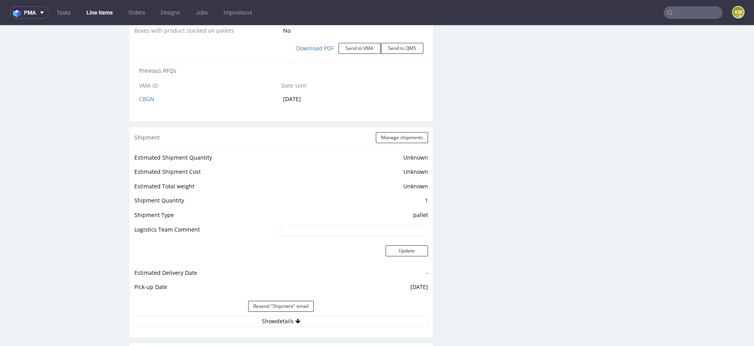
scroll to position [1135, 0]
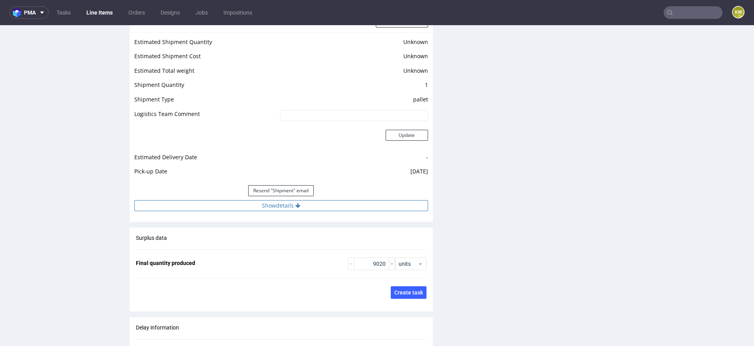
click at [297, 208] on icon at bounding box center [297, 205] width 5 height 5
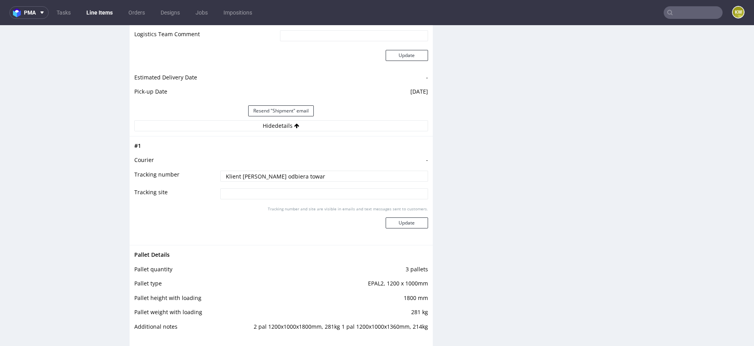
scroll to position [1235, 0]
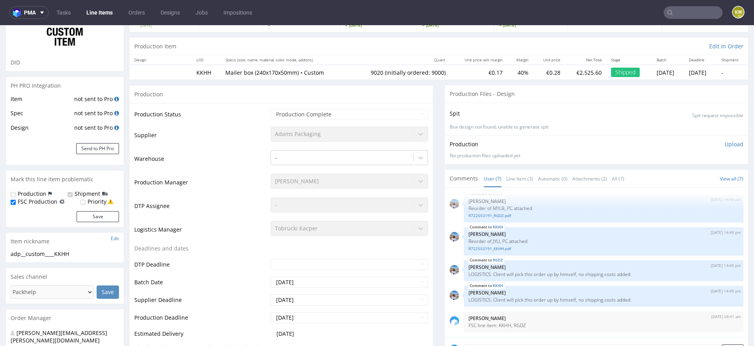
scroll to position [0, 0]
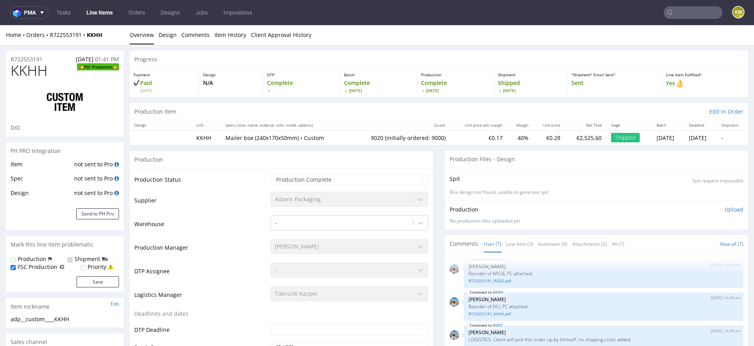
click at [103, 12] on link "Line Items" at bounding box center [100, 12] width 36 height 13
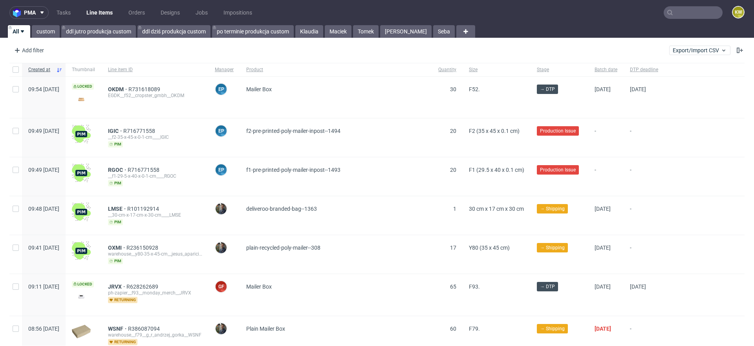
click at [700, 18] on input "text" at bounding box center [693, 12] width 59 height 13
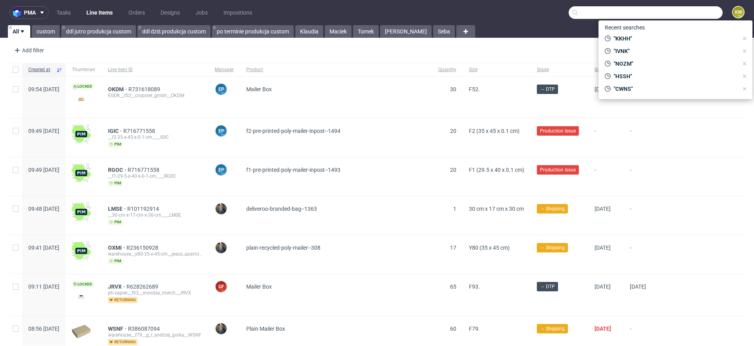
paste input "KABF"
type input "KABF"
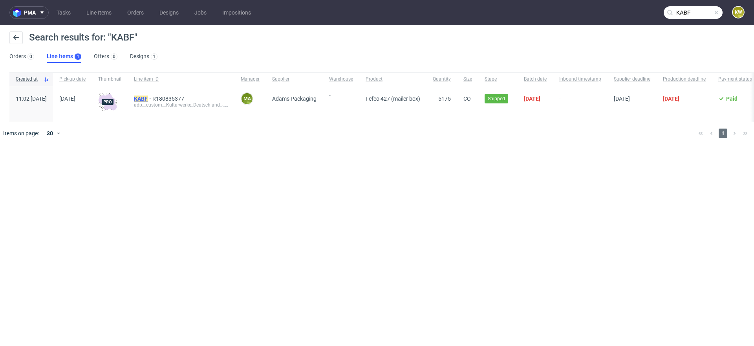
click at [148, 97] on mark "KABF" at bounding box center [141, 98] width 14 height 6
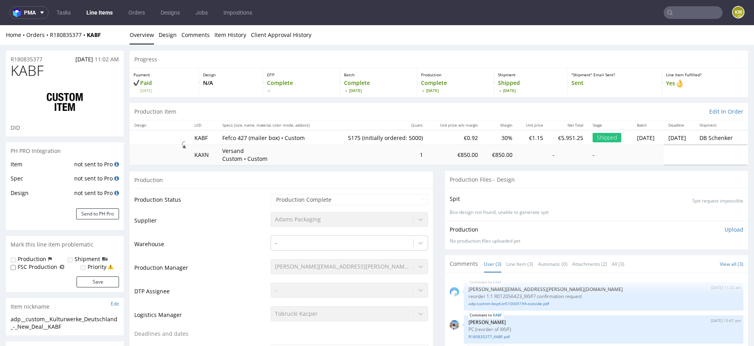
select select "in_progress"
click at [24, 68] on span "KABF" at bounding box center [27, 71] width 33 height 16
click at [684, 0] on nav "pma Tasks Line Items Orders Designs Jobs Impositions KW" at bounding box center [377, 12] width 754 height 25
click at [679, 7] on input "text" at bounding box center [693, 12] width 59 height 13
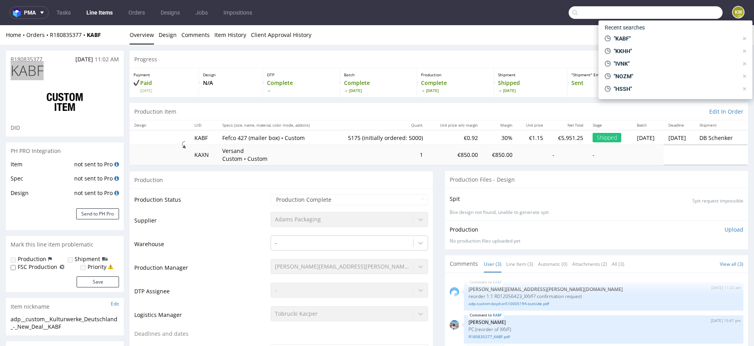
paste input "UQHI"
type input "UQHI"
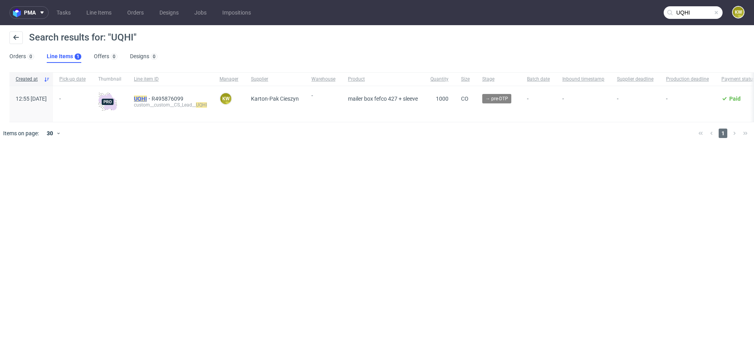
click at [147, 97] on mark "UQHI" at bounding box center [140, 98] width 13 height 6
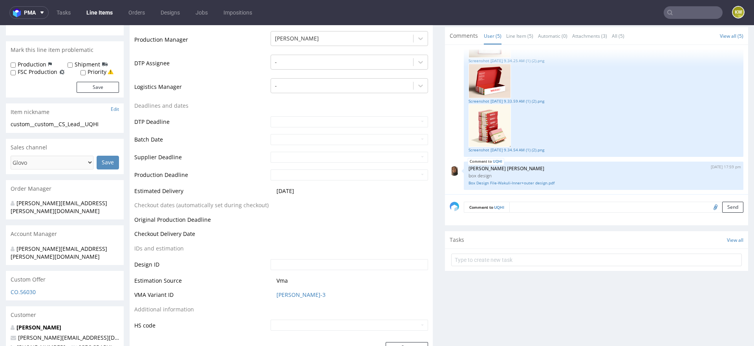
scroll to position [210, 0]
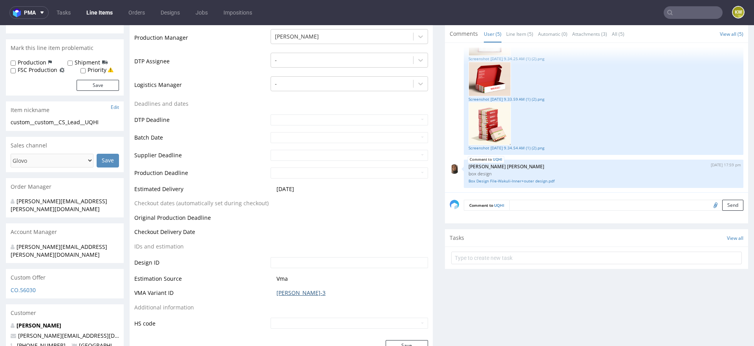
click at [277, 292] on link "CANH-3" at bounding box center [301, 293] width 49 height 8
click at [107, 18] on link "Line Items" at bounding box center [100, 12] width 36 height 13
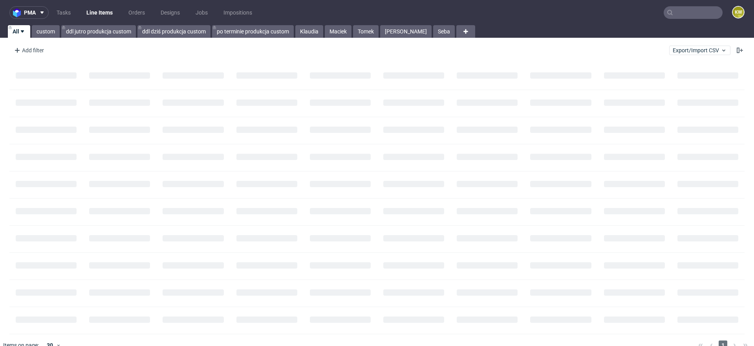
click at [683, 7] on input "text" at bounding box center [693, 12] width 59 height 13
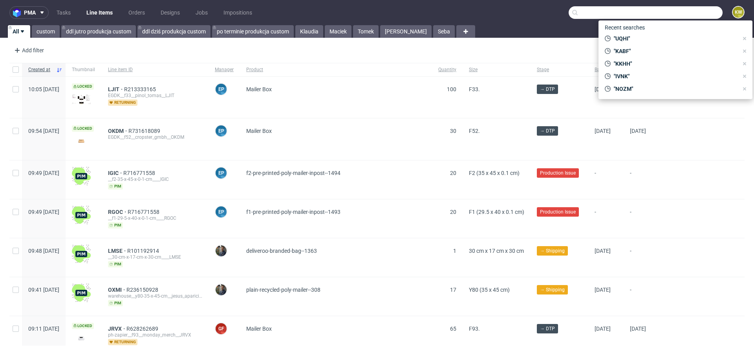
paste input "BEJI"
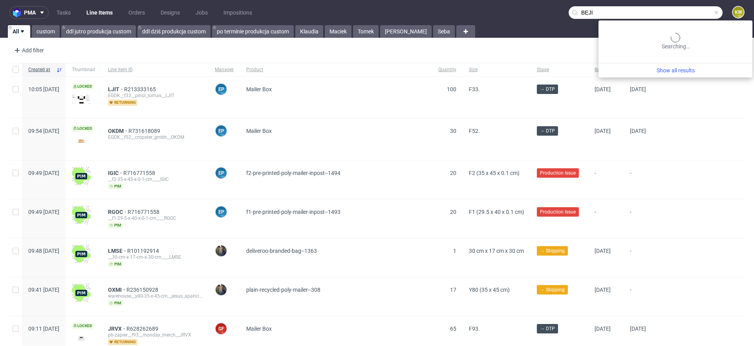
type input "BEJI"
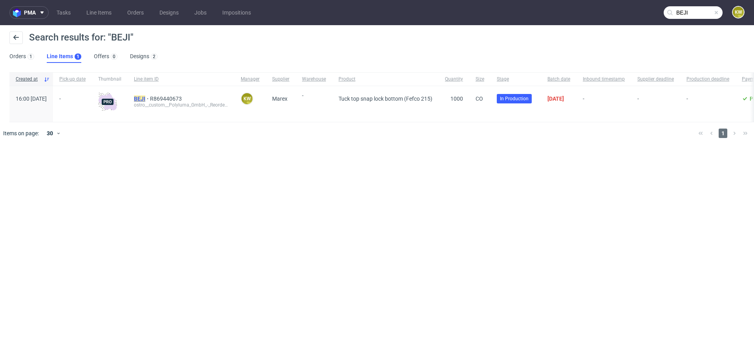
click at [150, 98] on span "BEJI" at bounding box center [142, 98] width 16 height 6
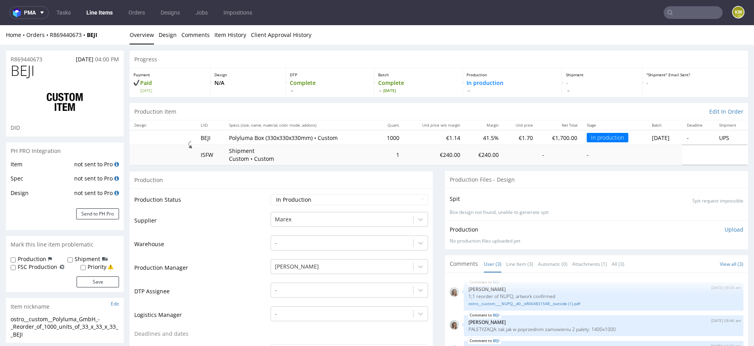
click at [243, 236] on td "Warehouse" at bounding box center [201, 247] width 134 height 24
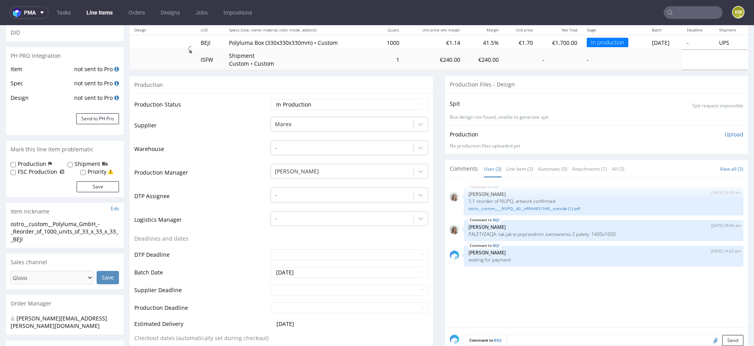
scroll to position [96, 0]
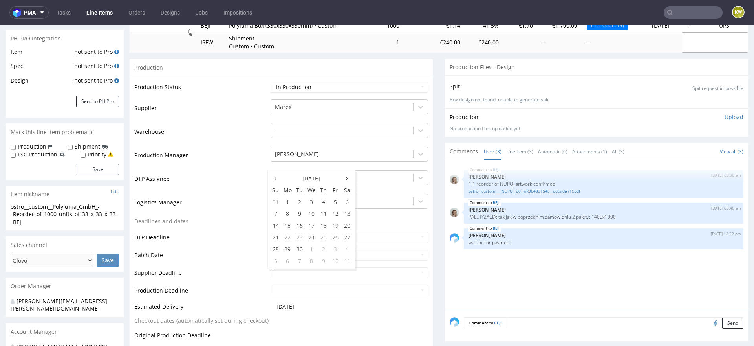
scroll to position [124, 0]
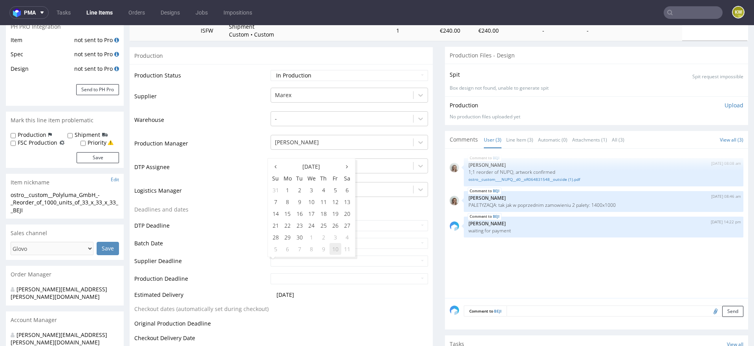
click at [335, 248] on td "10" at bounding box center [336, 249] width 12 height 12
type input "[DATE]"
click at [293, 278] on input "text" at bounding box center [350, 278] width 158 height 11
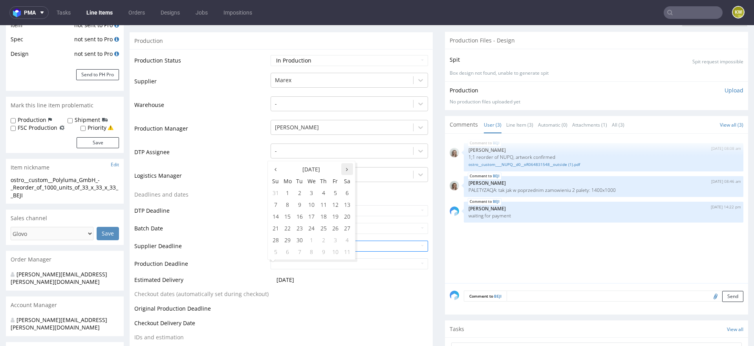
click at [346, 169] on icon at bounding box center [347, 169] width 2 height 5
click at [299, 218] on td "14" at bounding box center [300, 216] width 12 height 12
type input "[DATE]"
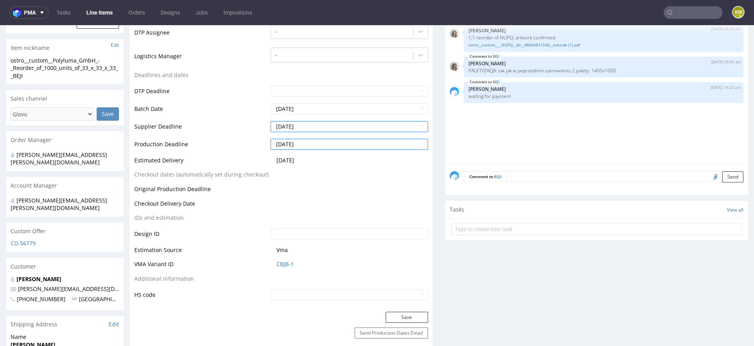
scroll to position [260, 0]
click at [409, 313] on button "Save" at bounding box center [407, 315] width 42 height 11
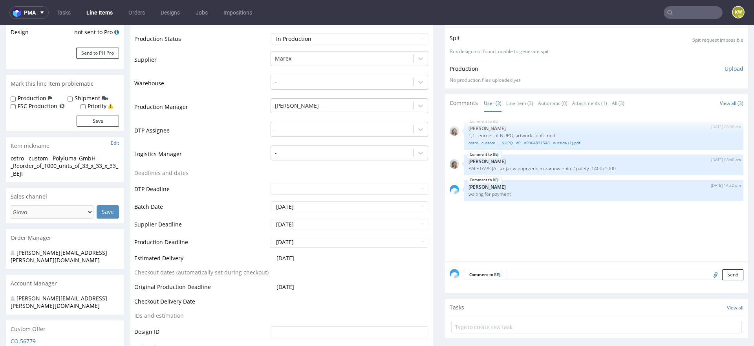
scroll to position [0, 0]
